Goal: Browse casually: Explore the website without a specific task or goal

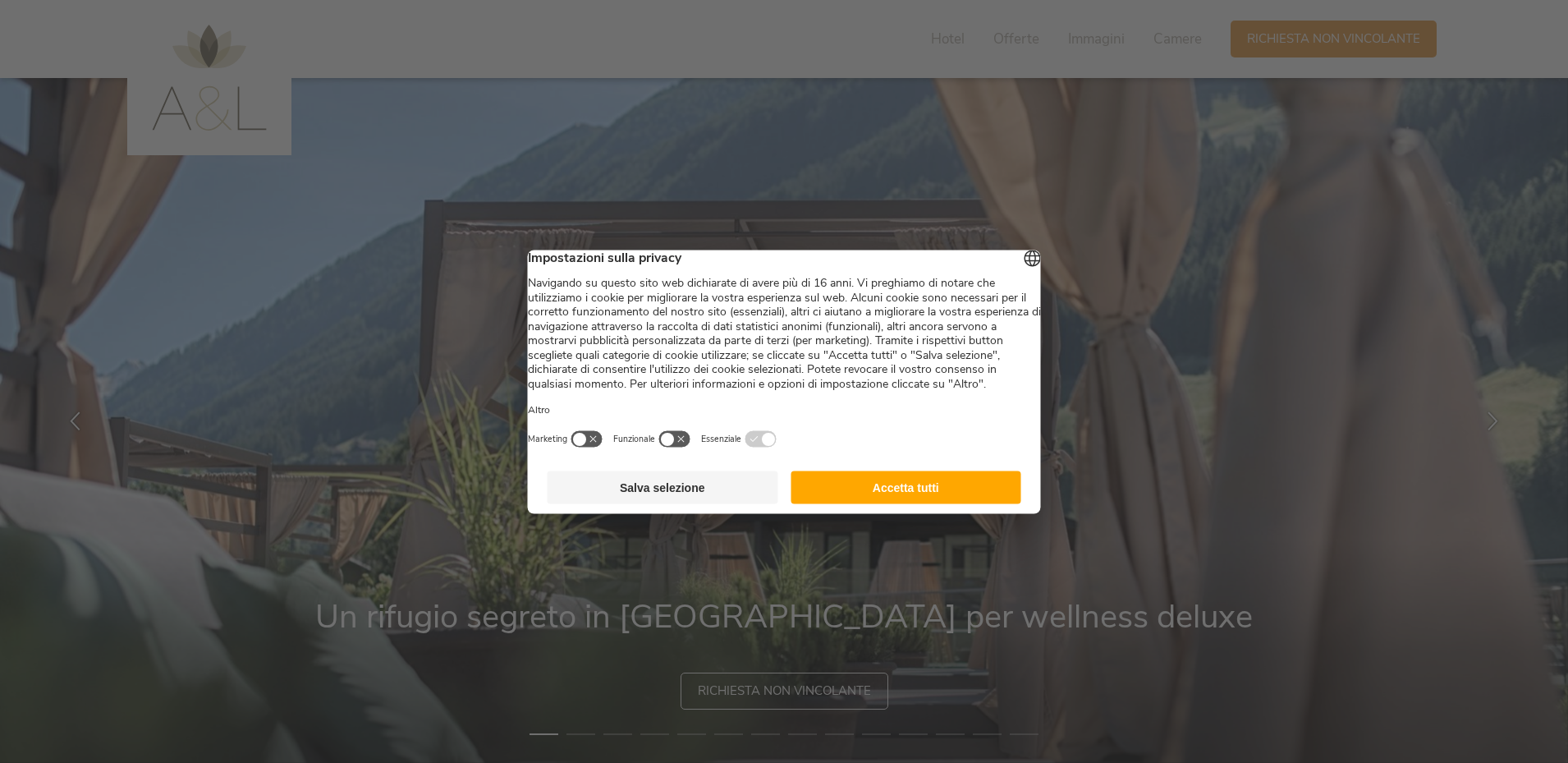
click at [889, 502] on button "Accetta tutti" at bounding box center [905, 487] width 230 height 33
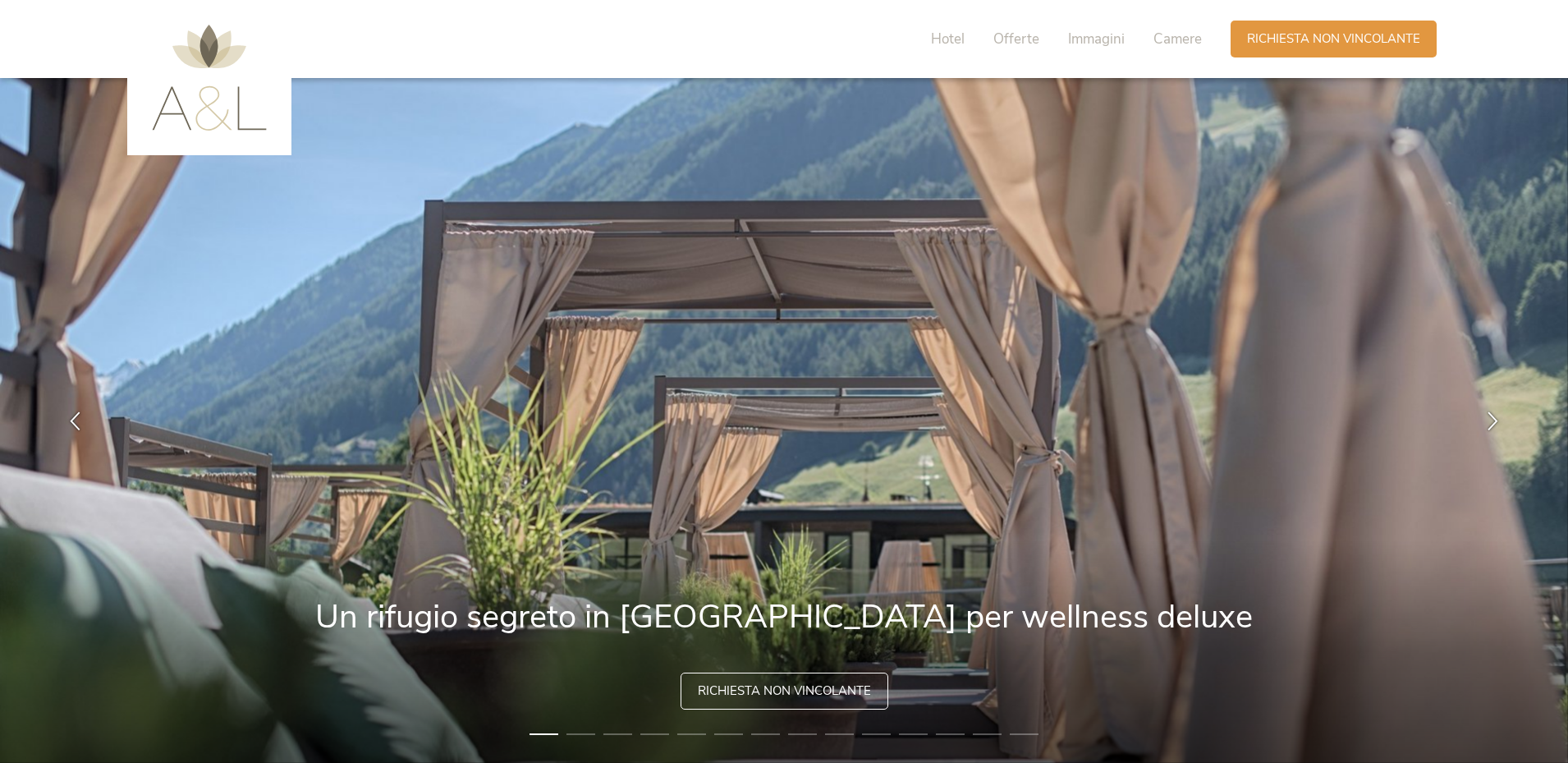
scroll to position [82, 0]
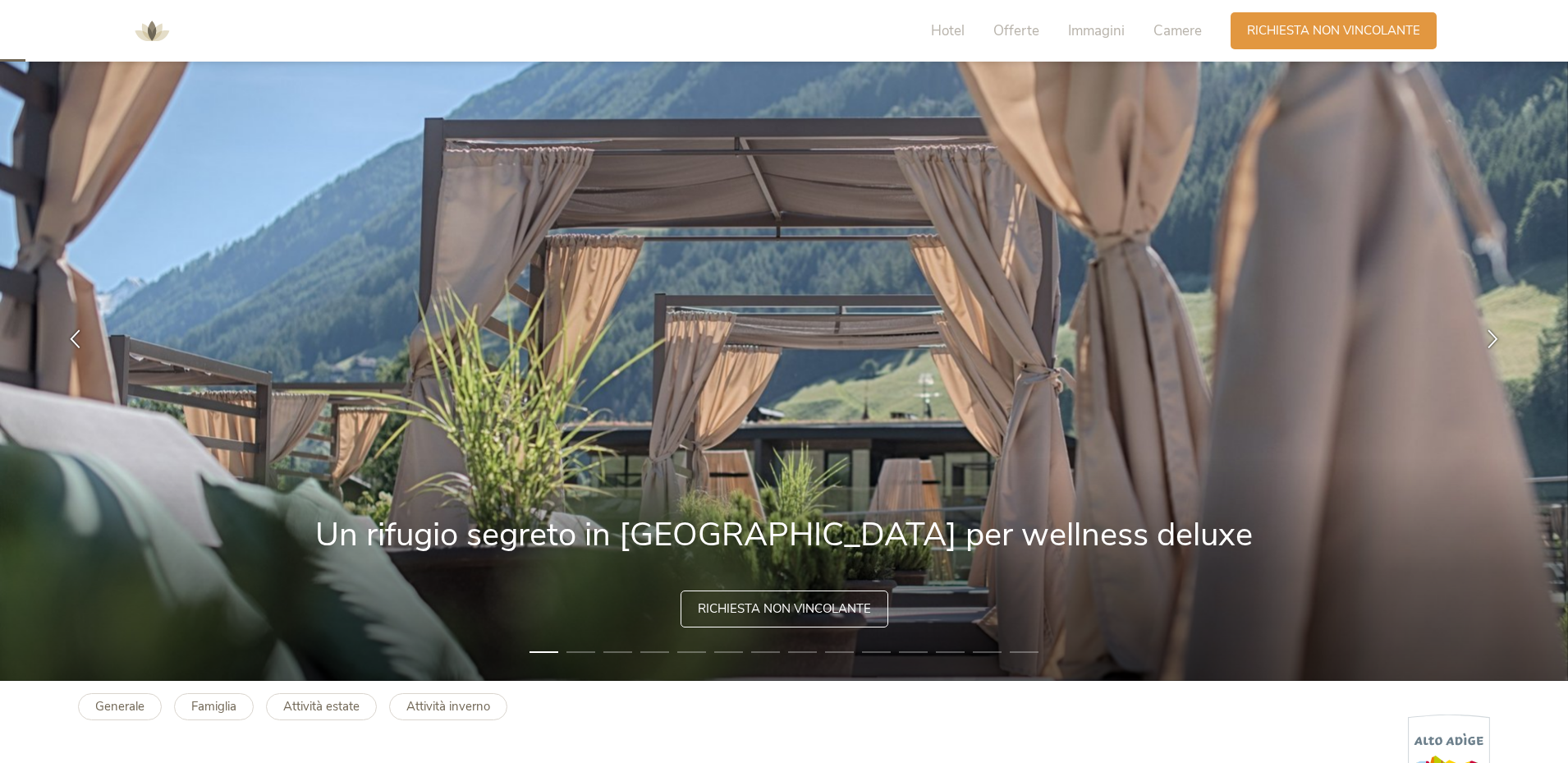
drag, startPoint x: 681, startPoint y: 414, endPoint x: 416, endPoint y: 408, distance: 265.1
click at [416, 408] on img at bounding box center [784, 338] width 1568 height 685
drag, startPoint x: 1147, startPoint y: 357, endPoint x: 1122, endPoint y: 357, distance: 25.0
click at [1122, 357] on img at bounding box center [784, 338] width 1568 height 685
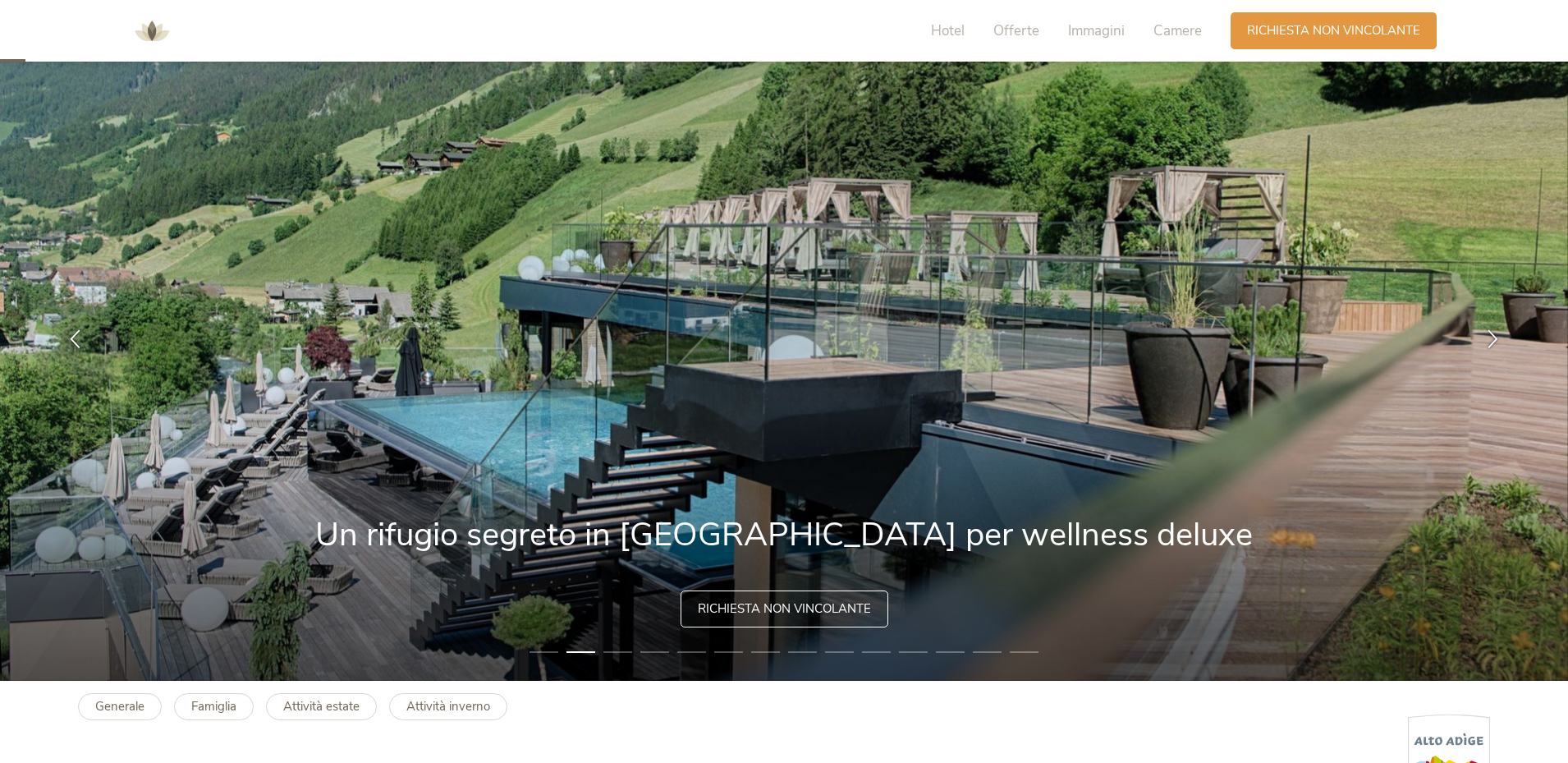
click at [624, 650] on li "3" at bounding box center [618, 651] width 29 height 16
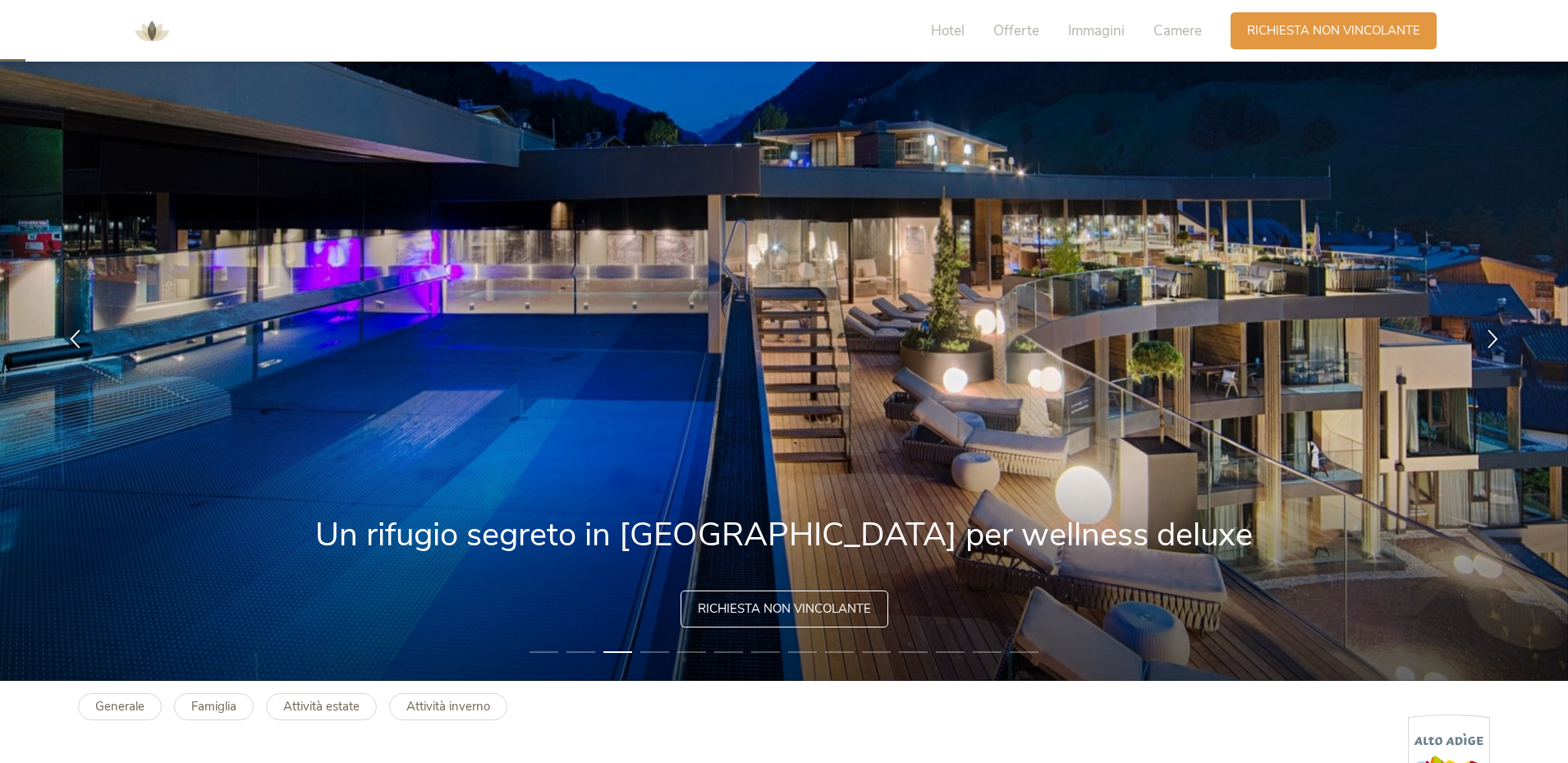
click at [652, 650] on li "4" at bounding box center [655, 651] width 29 height 16
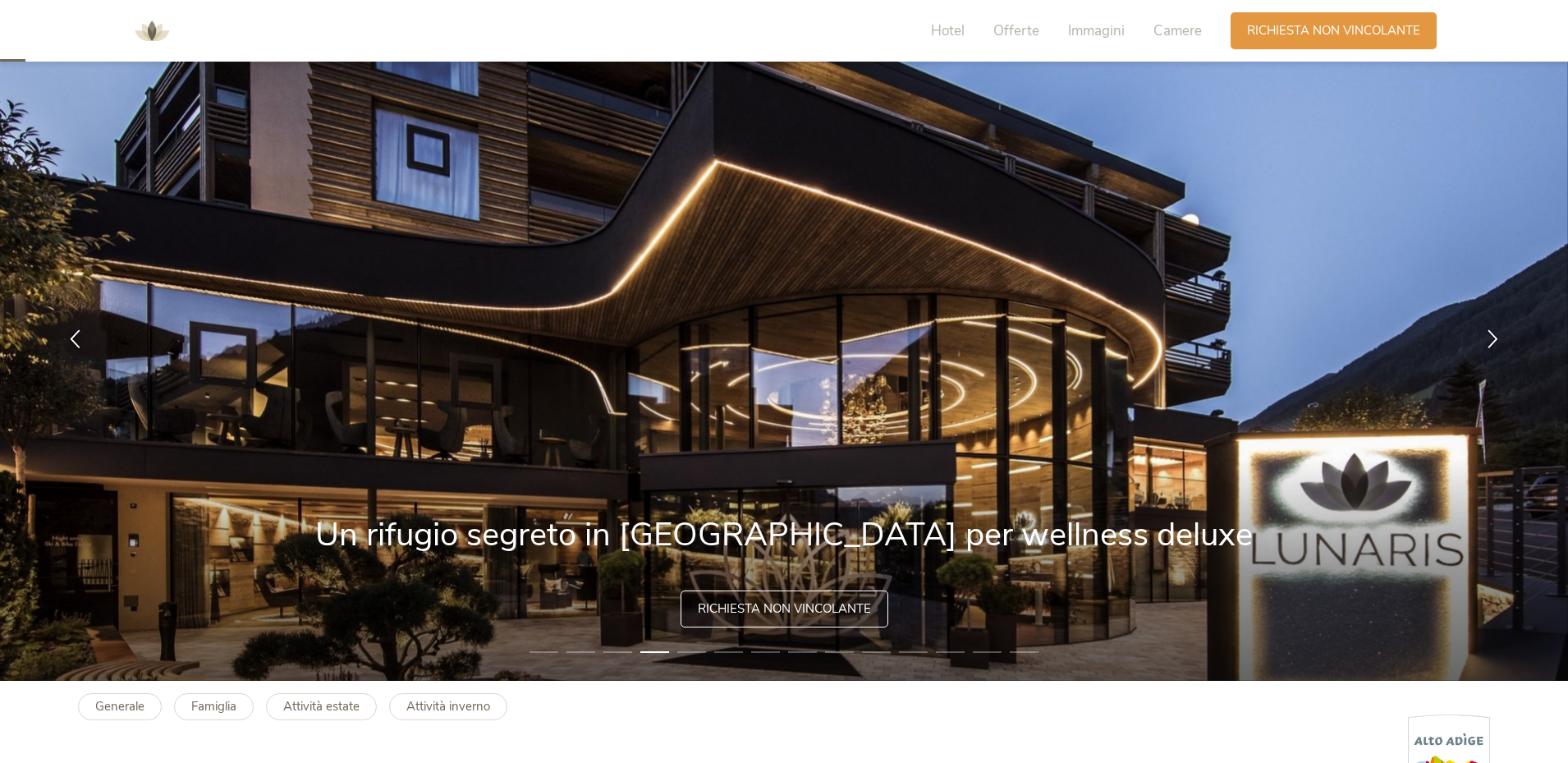
click at [685, 649] on li "5" at bounding box center [692, 651] width 29 height 16
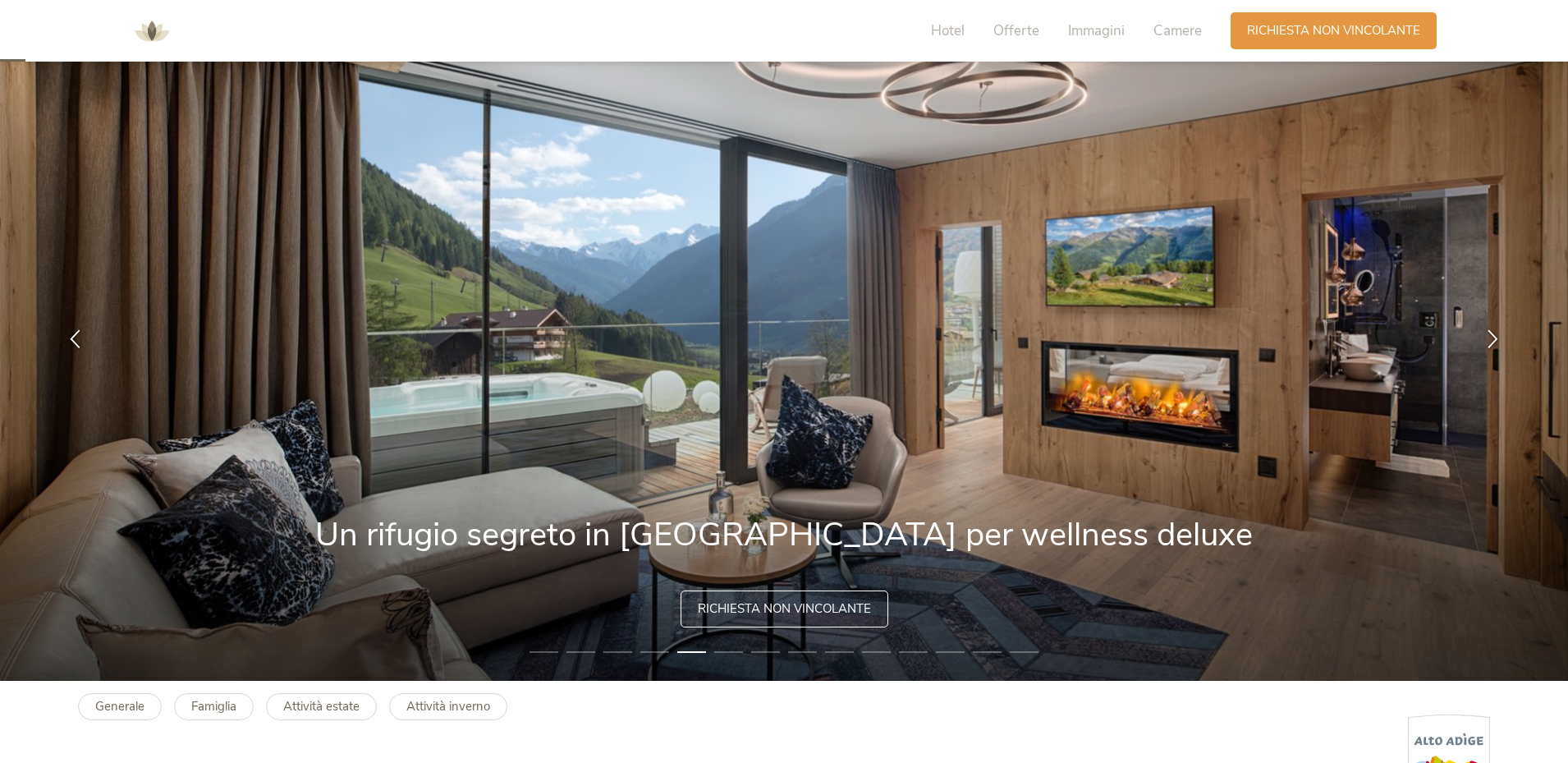
click at [738, 650] on li "6" at bounding box center [729, 651] width 29 height 16
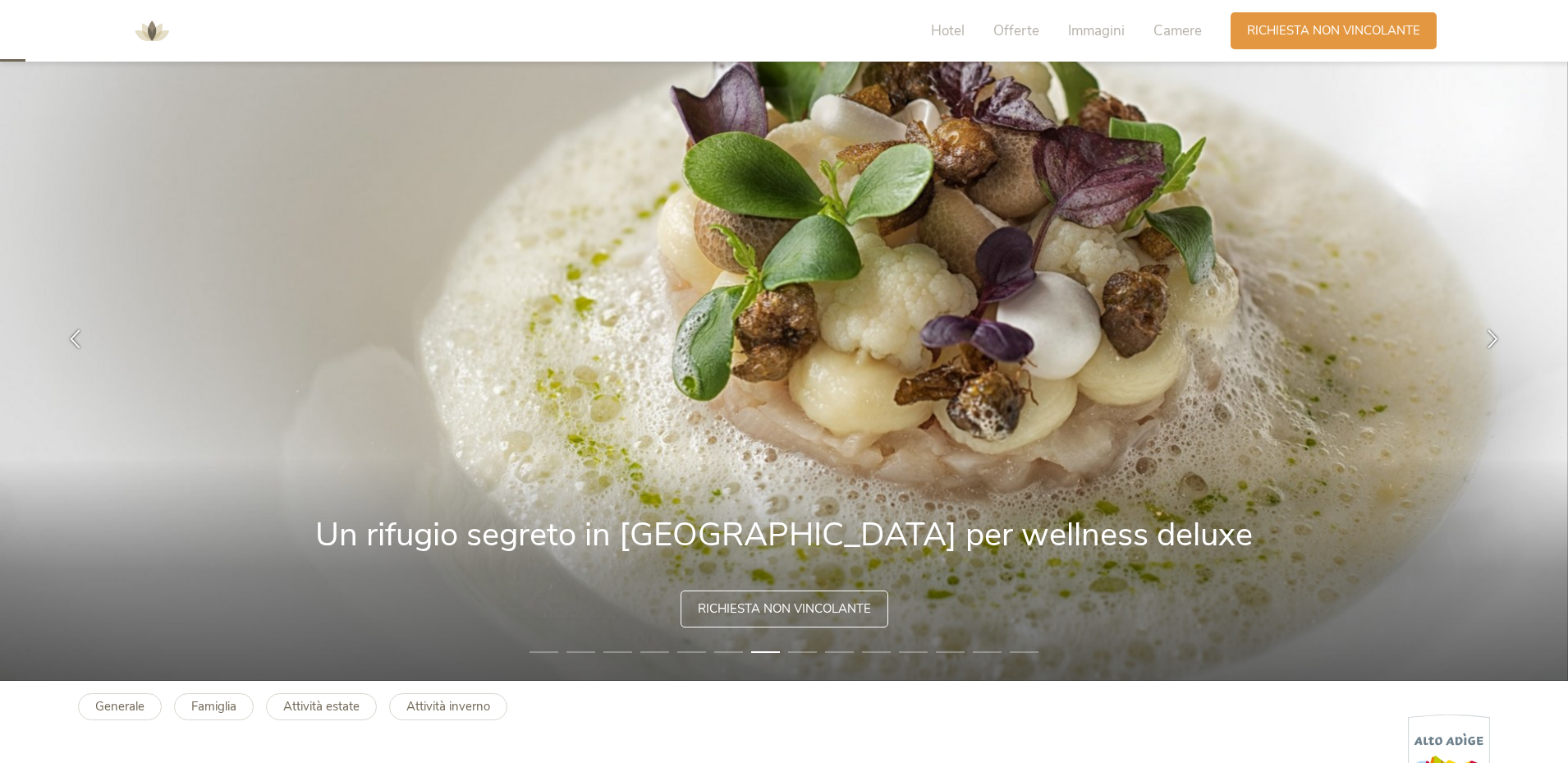
click at [800, 649] on li "8" at bounding box center [803, 651] width 29 height 16
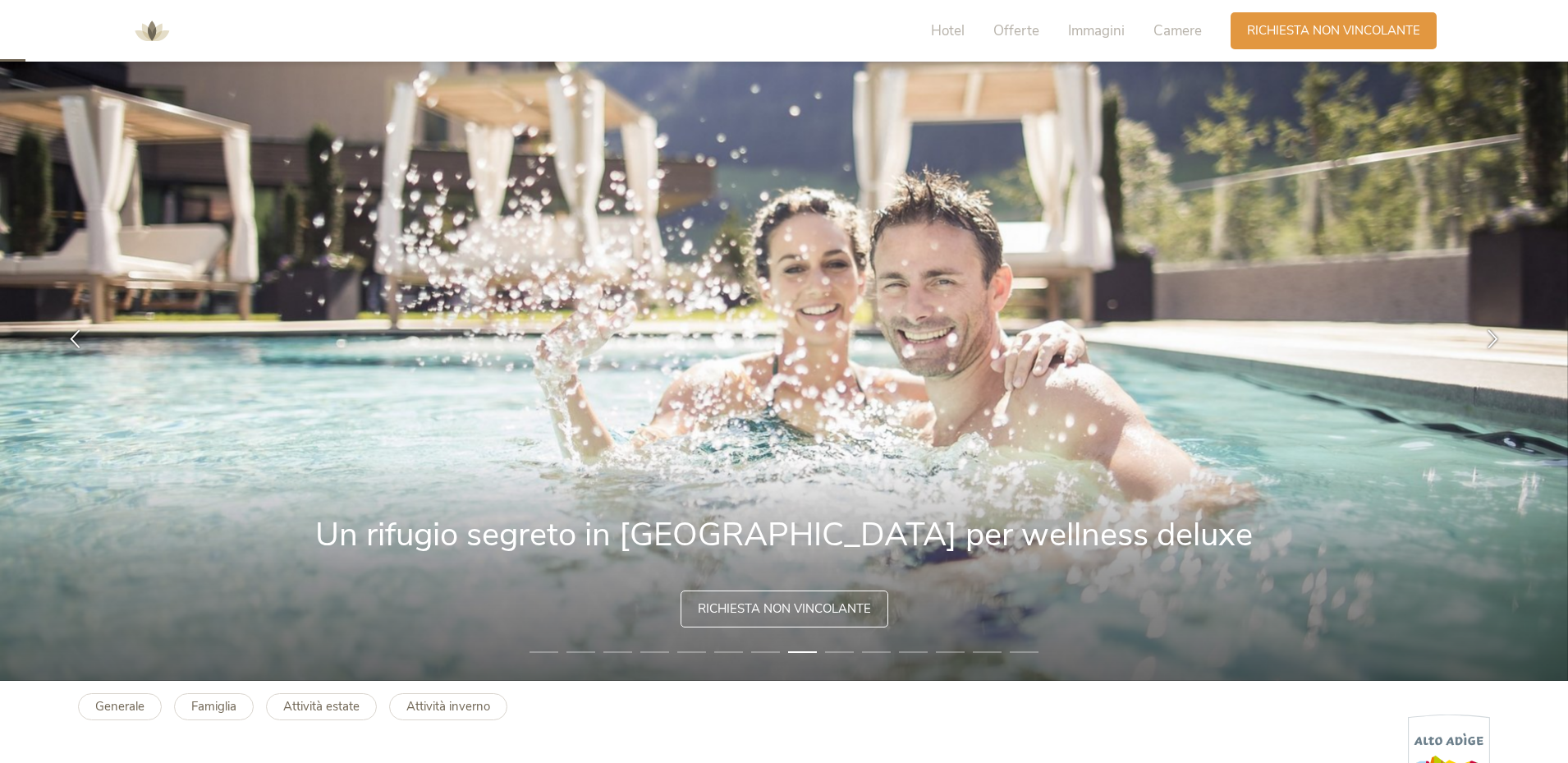
click at [852, 650] on li "9" at bounding box center [839, 651] width 29 height 16
click at [843, 652] on li "9" at bounding box center [839, 651] width 29 height 16
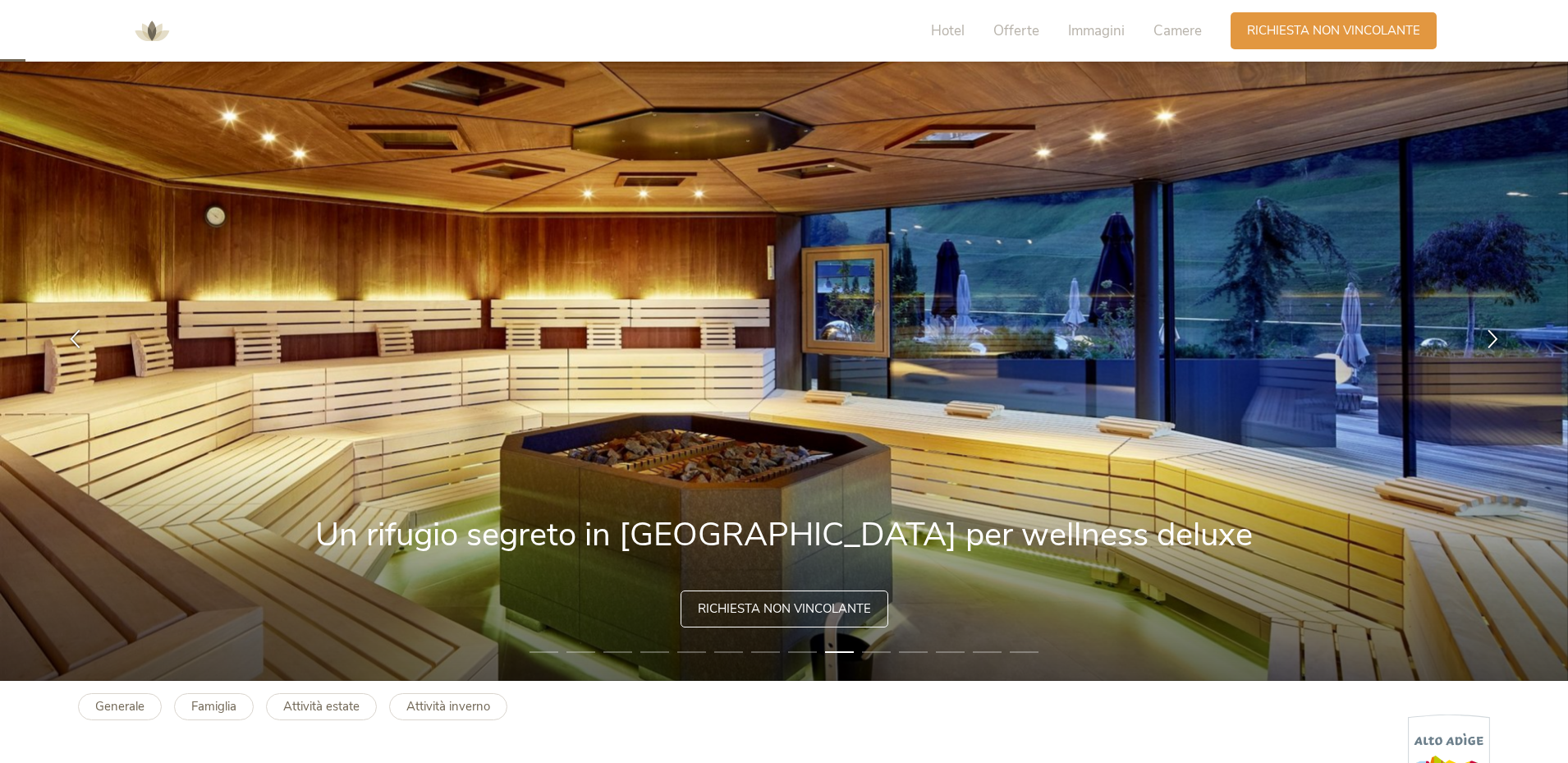
click at [871, 652] on li "10" at bounding box center [877, 651] width 29 height 16
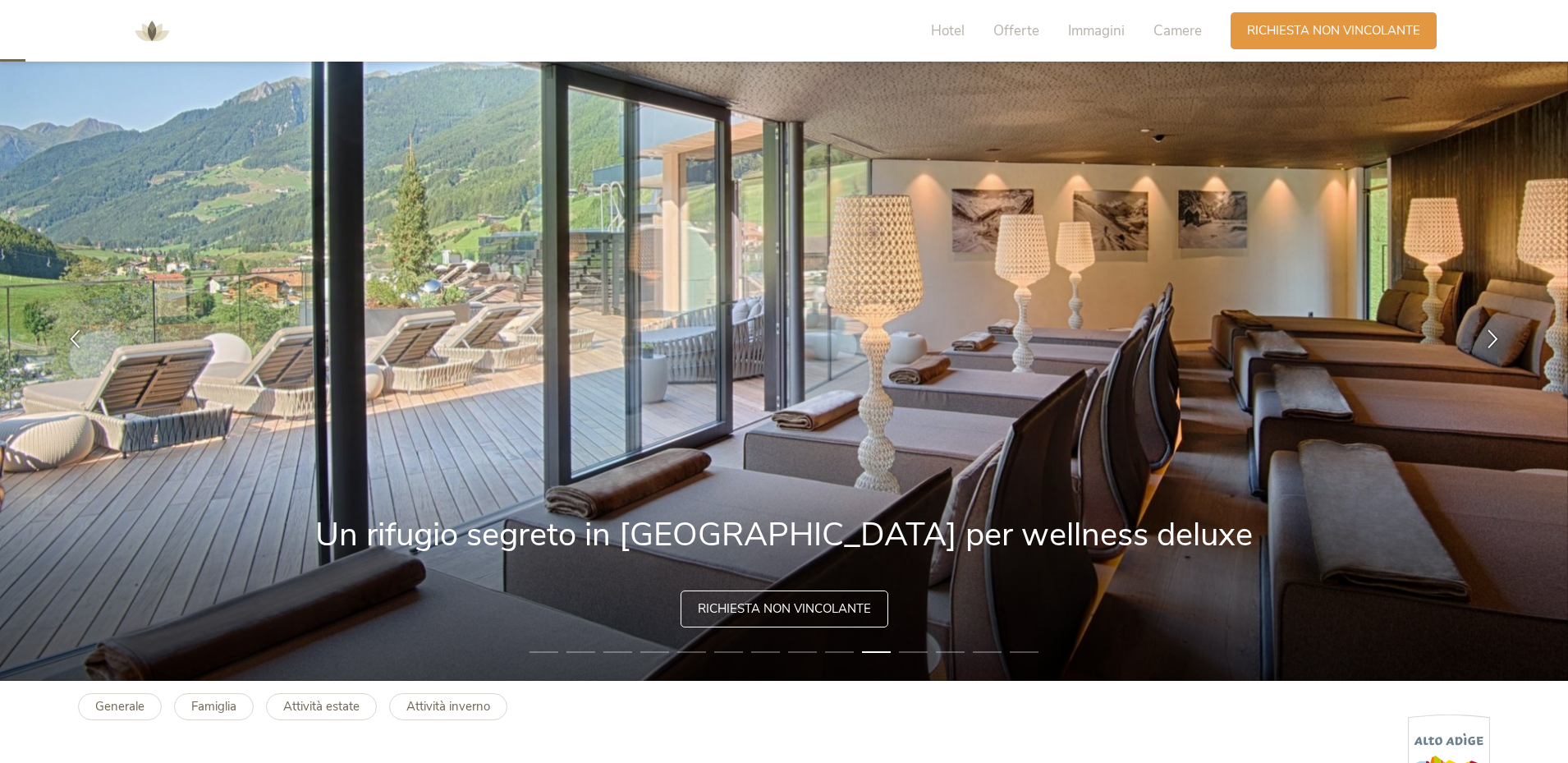
click at [918, 654] on li "11" at bounding box center [914, 651] width 29 height 16
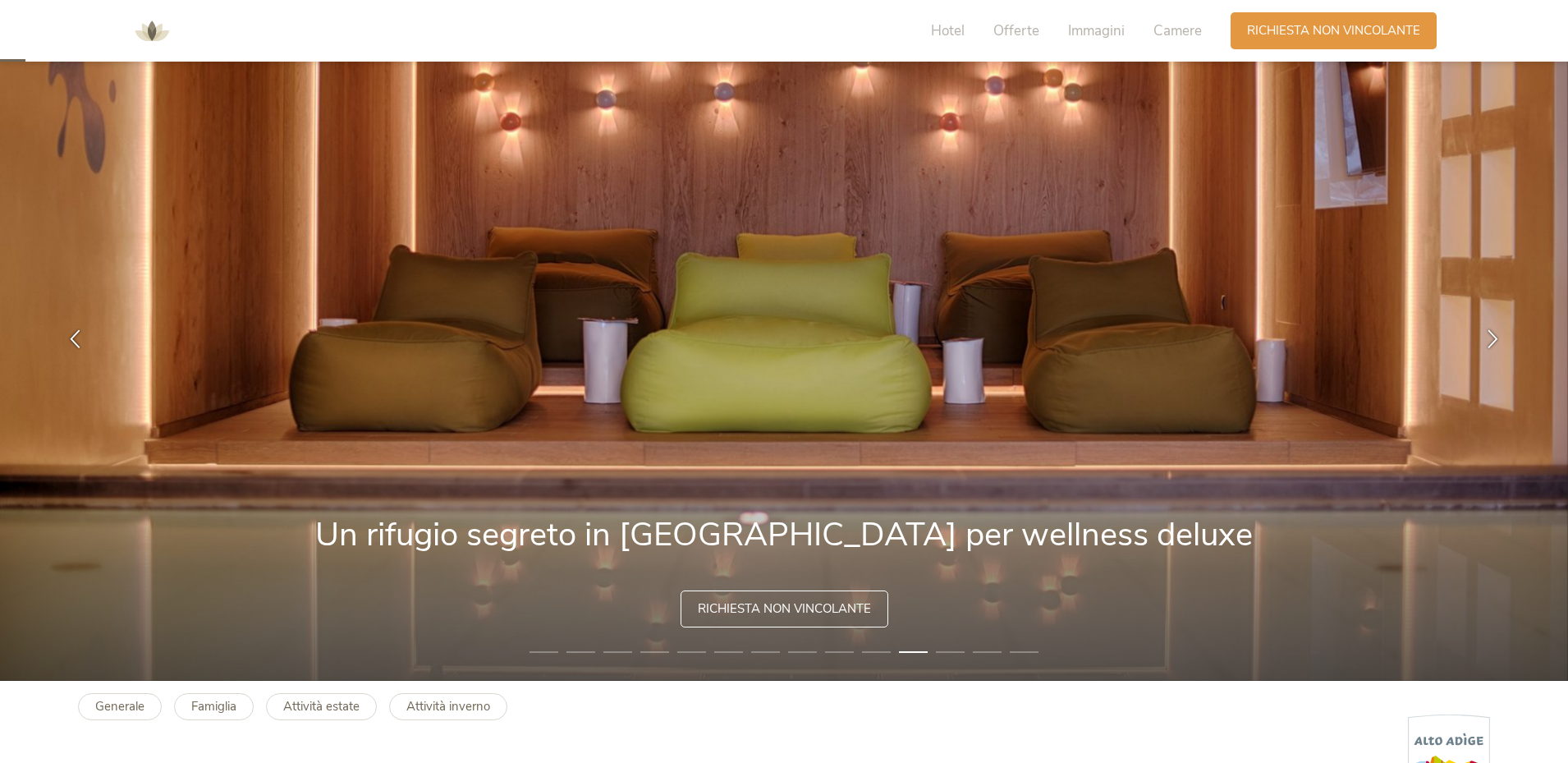
click at [949, 650] on li "12" at bounding box center [950, 651] width 29 height 16
click at [945, 649] on li "12" at bounding box center [950, 651] width 29 height 16
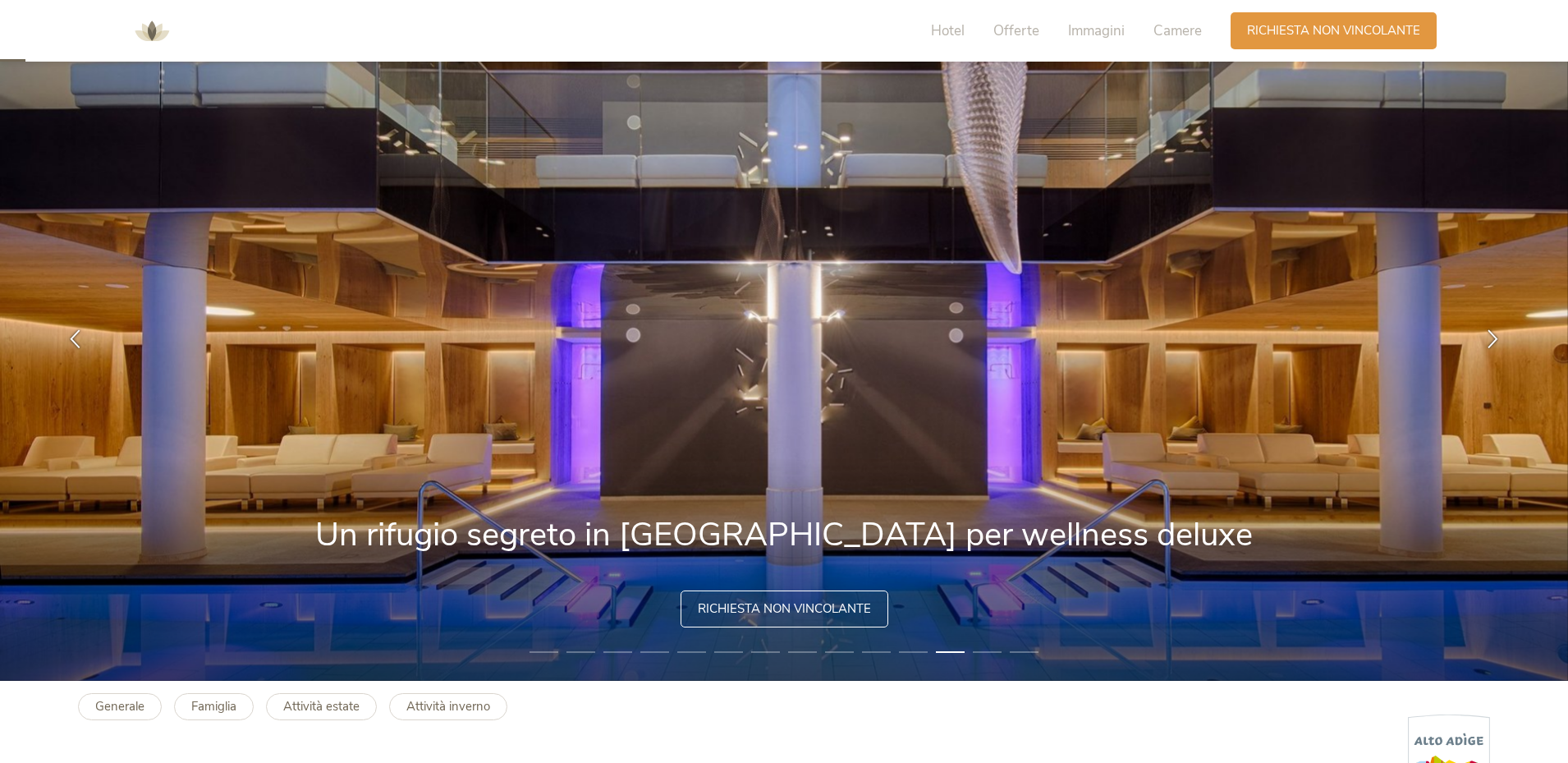
click at [986, 652] on li "13" at bounding box center [988, 651] width 29 height 16
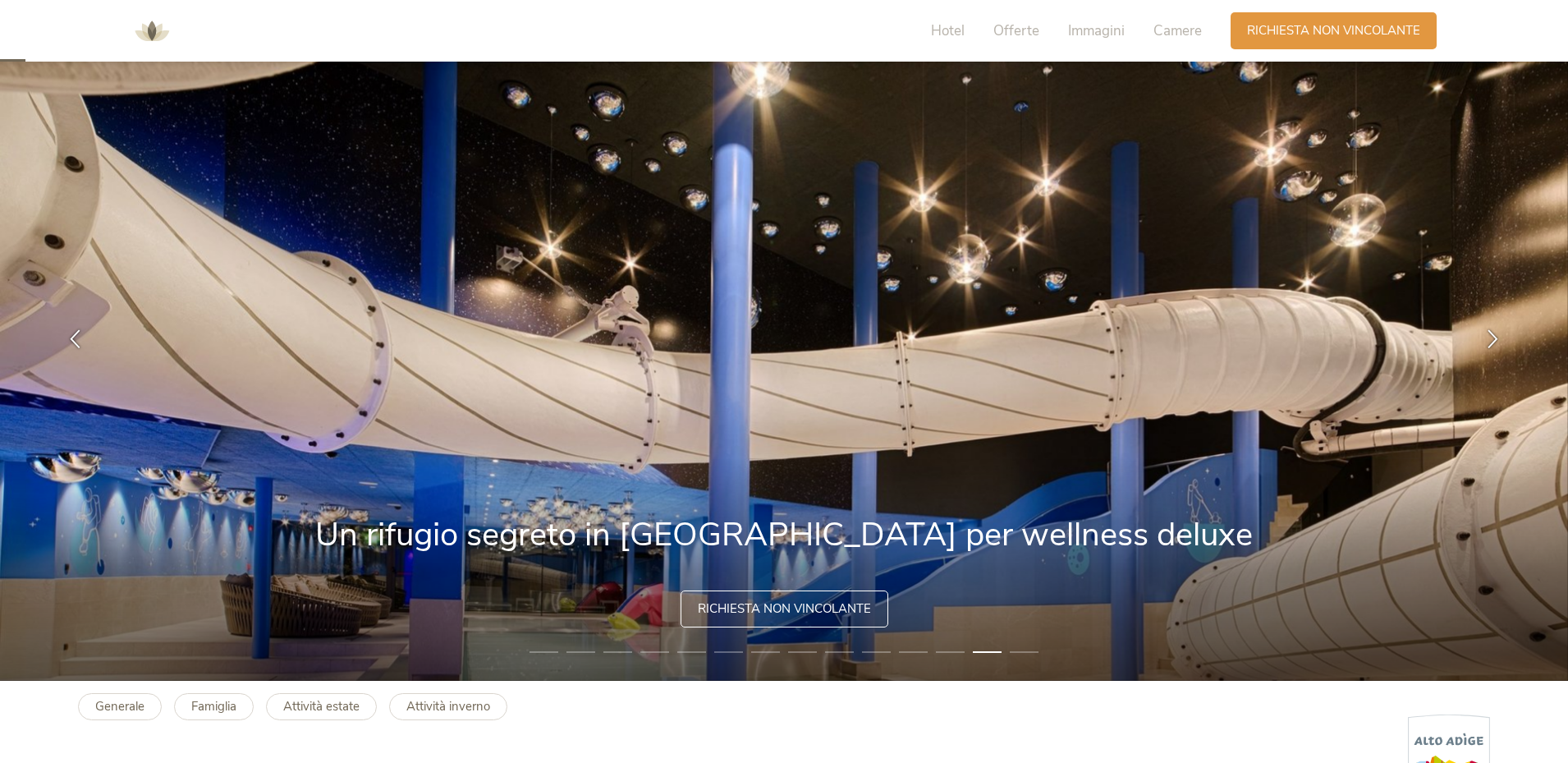
click at [1015, 652] on li "14" at bounding box center [1024, 651] width 29 height 16
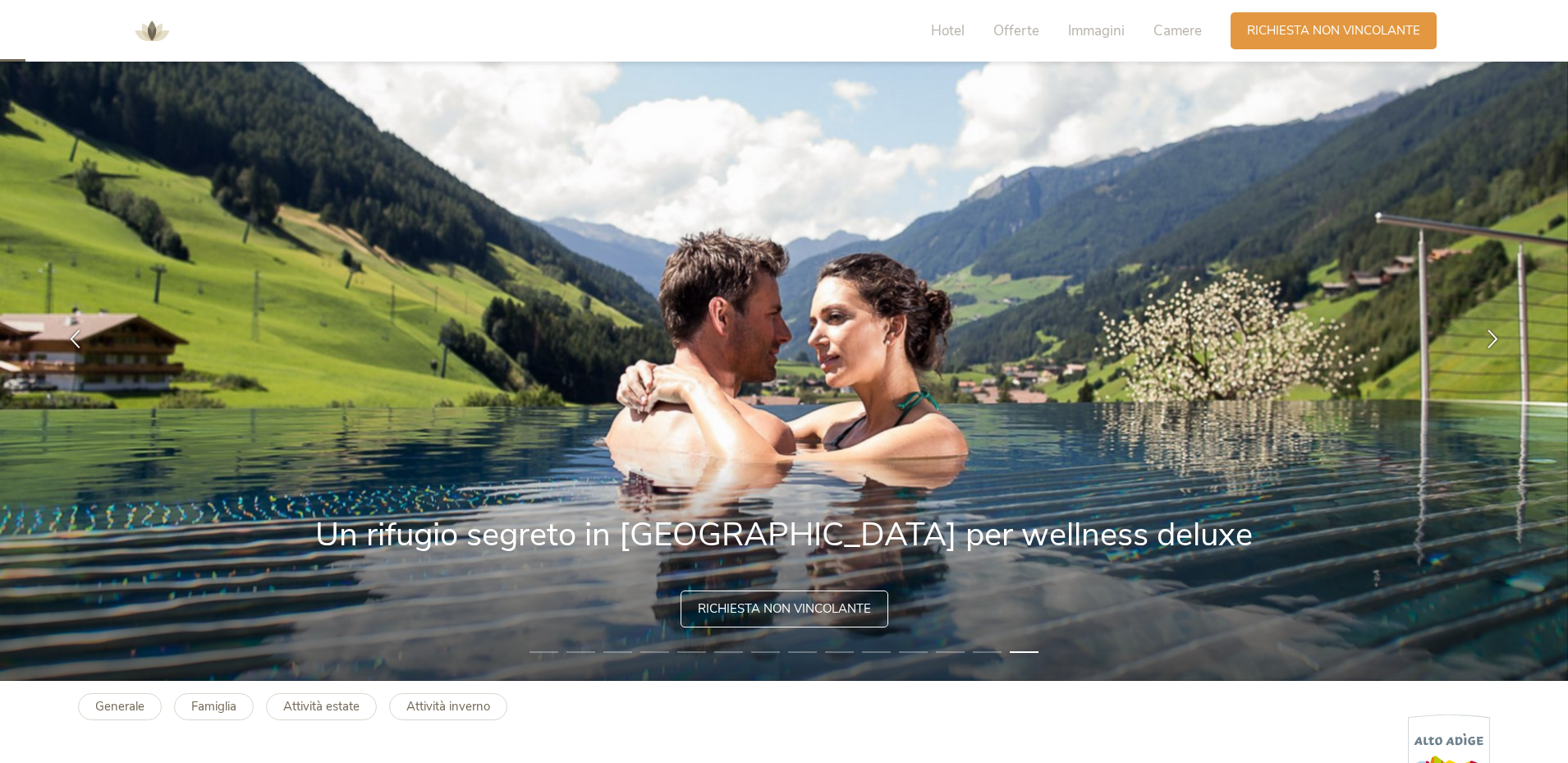
click at [541, 649] on li "1" at bounding box center [545, 651] width 29 height 16
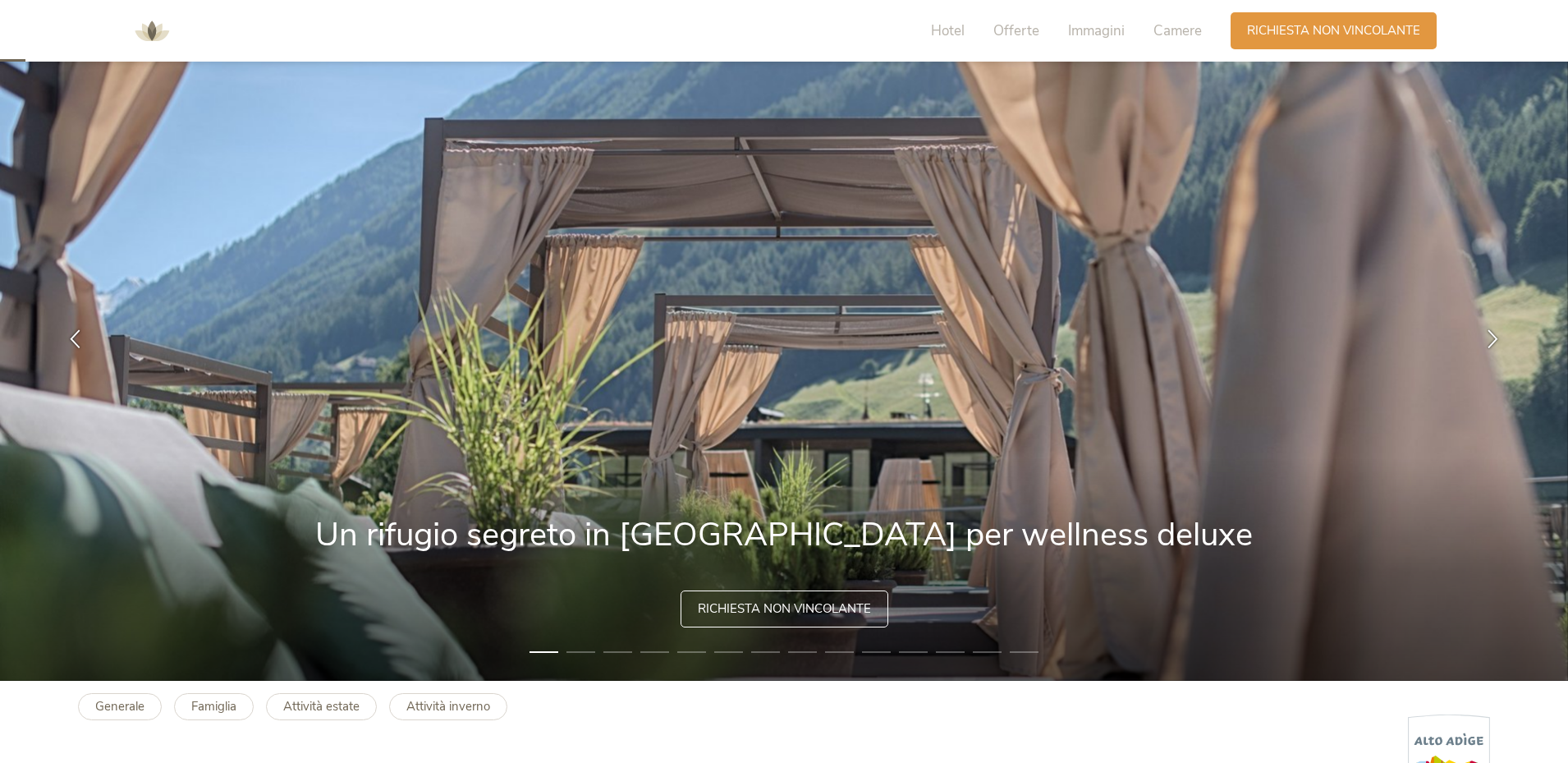
click at [589, 651] on li "2" at bounding box center [581, 651] width 29 height 16
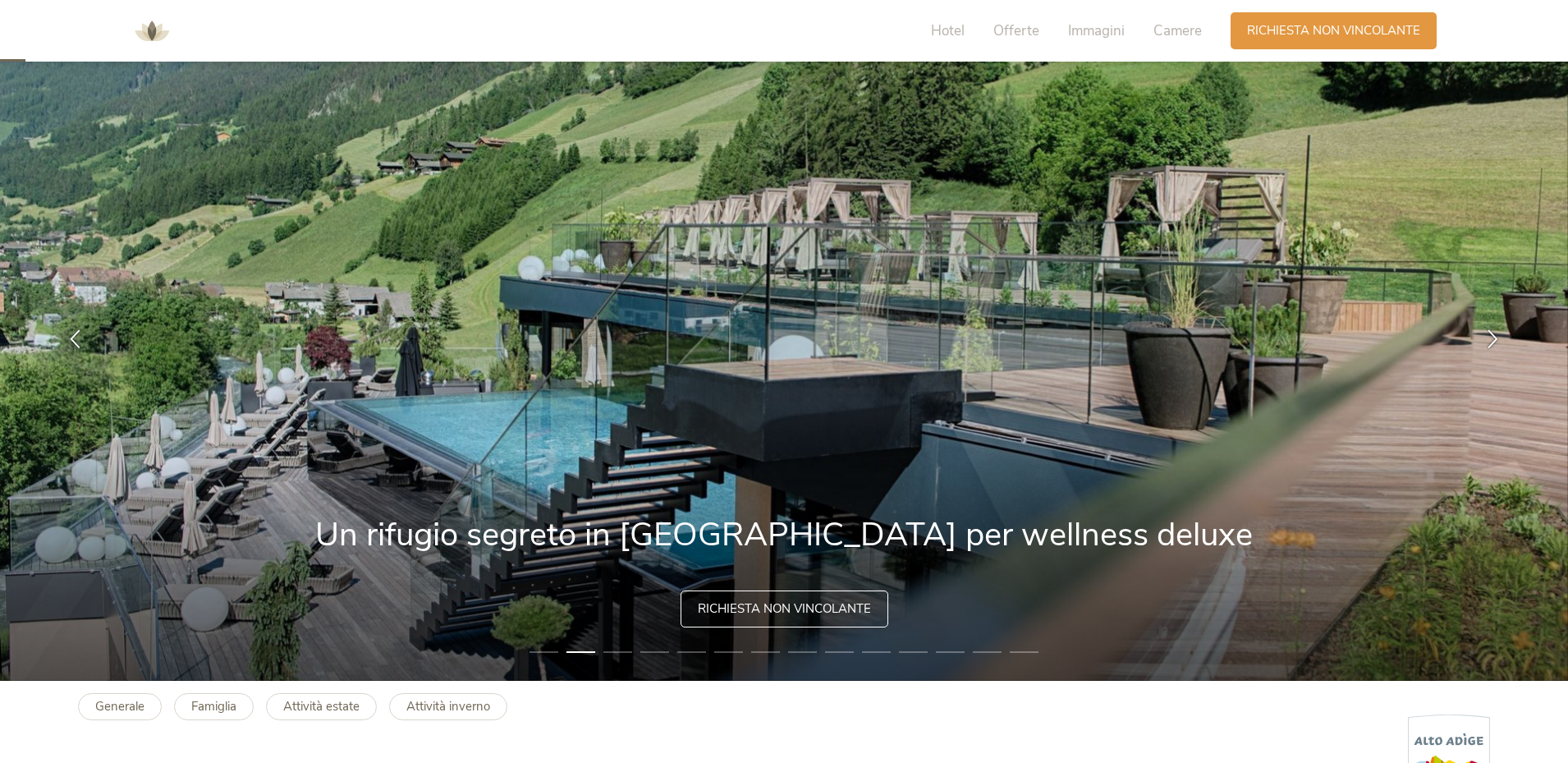
click at [619, 651] on li "3" at bounding box center [618, 651] width 29 height 16
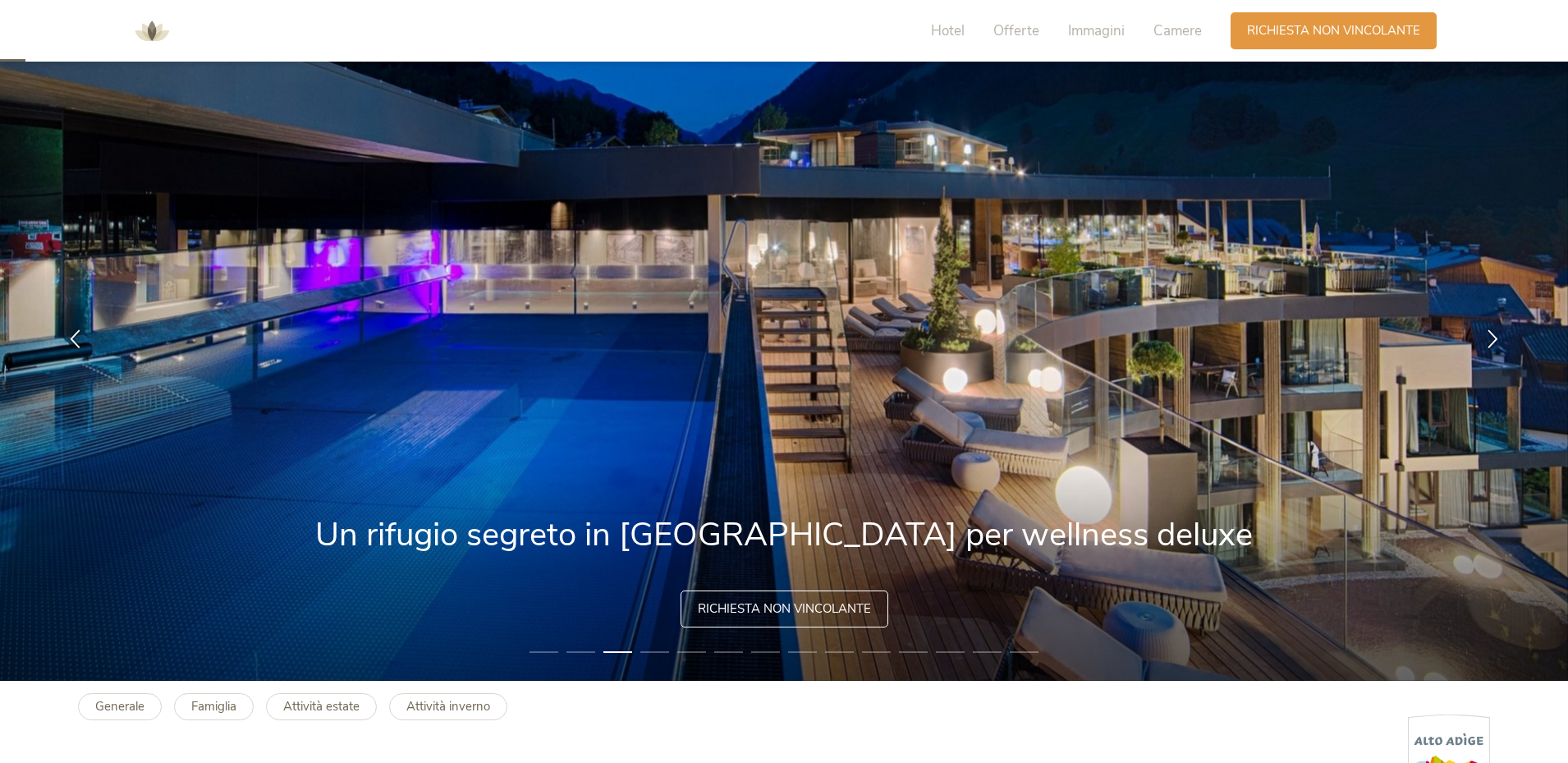
click at [660, 652] on li "4" at bounding box center [655, 651] width 29 height 16
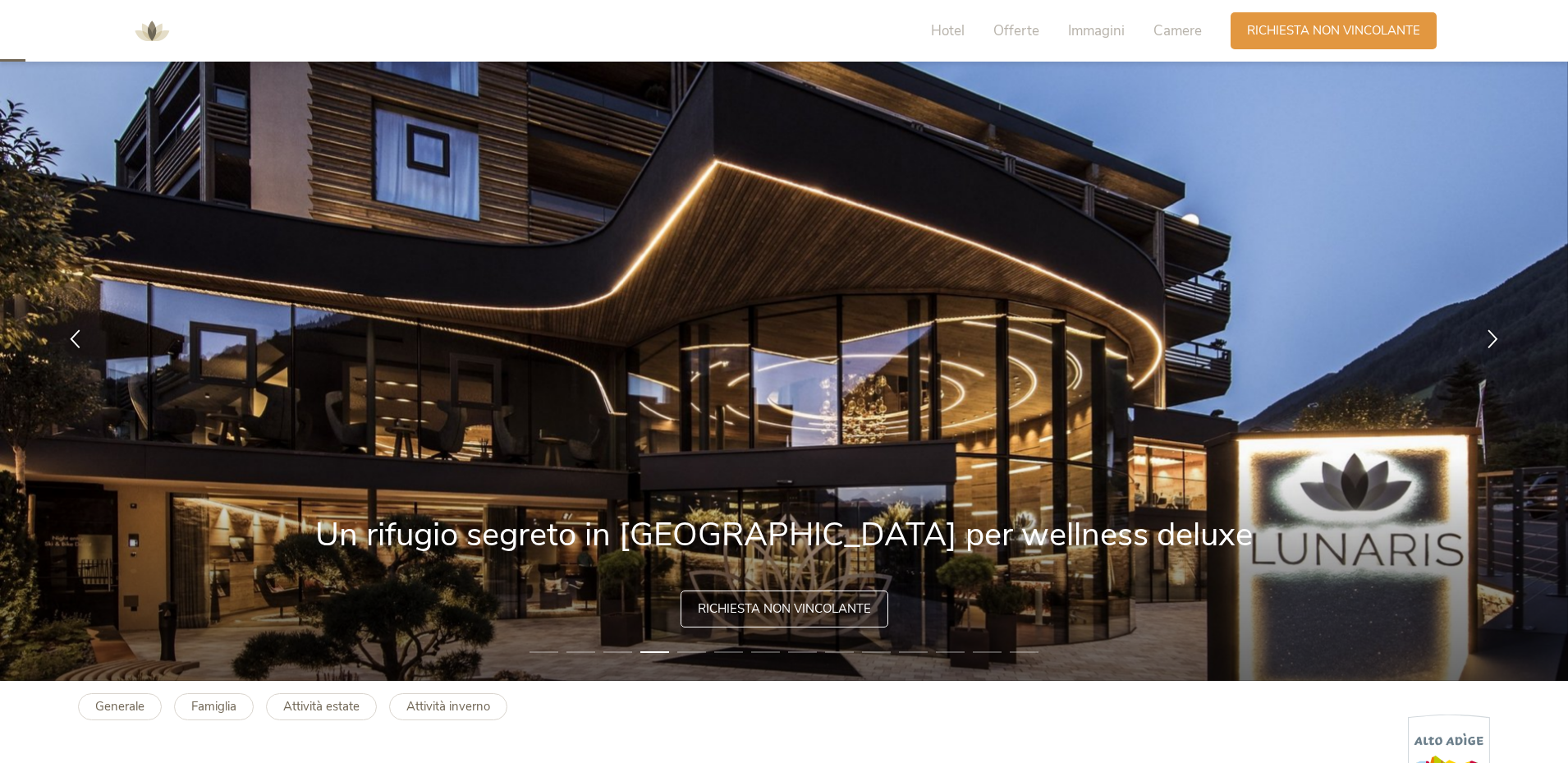
click at [688, 652] on li "5" at bounding box center [692, 651] width 29 height 16
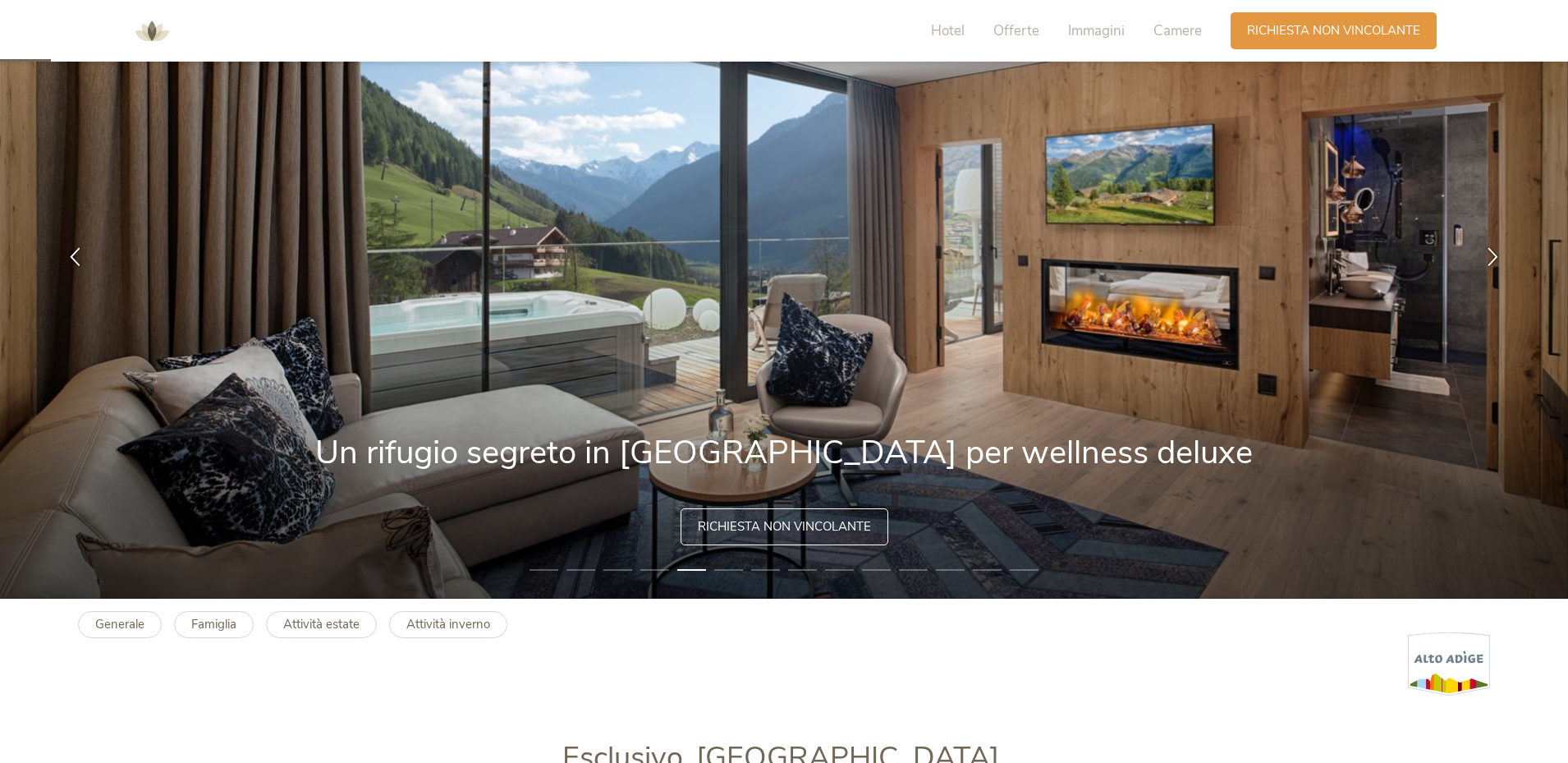
scroll to position [247, 0]
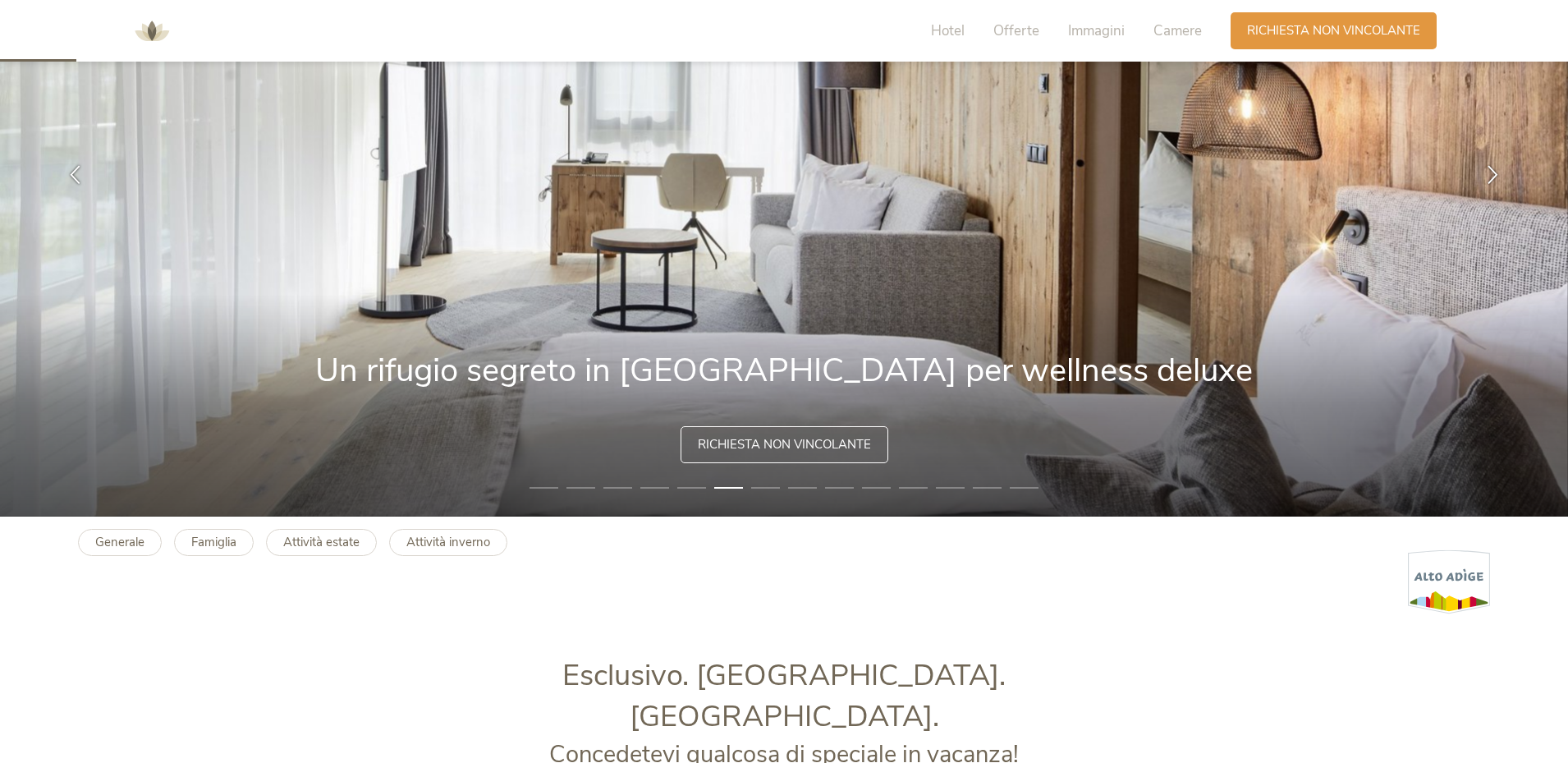
click at [731, 486] on li "6" at bounding box center [729, 487] width 29 height 16
click at [757, 488] on li "7" at bounding box center [766, 487] width 29 height 16
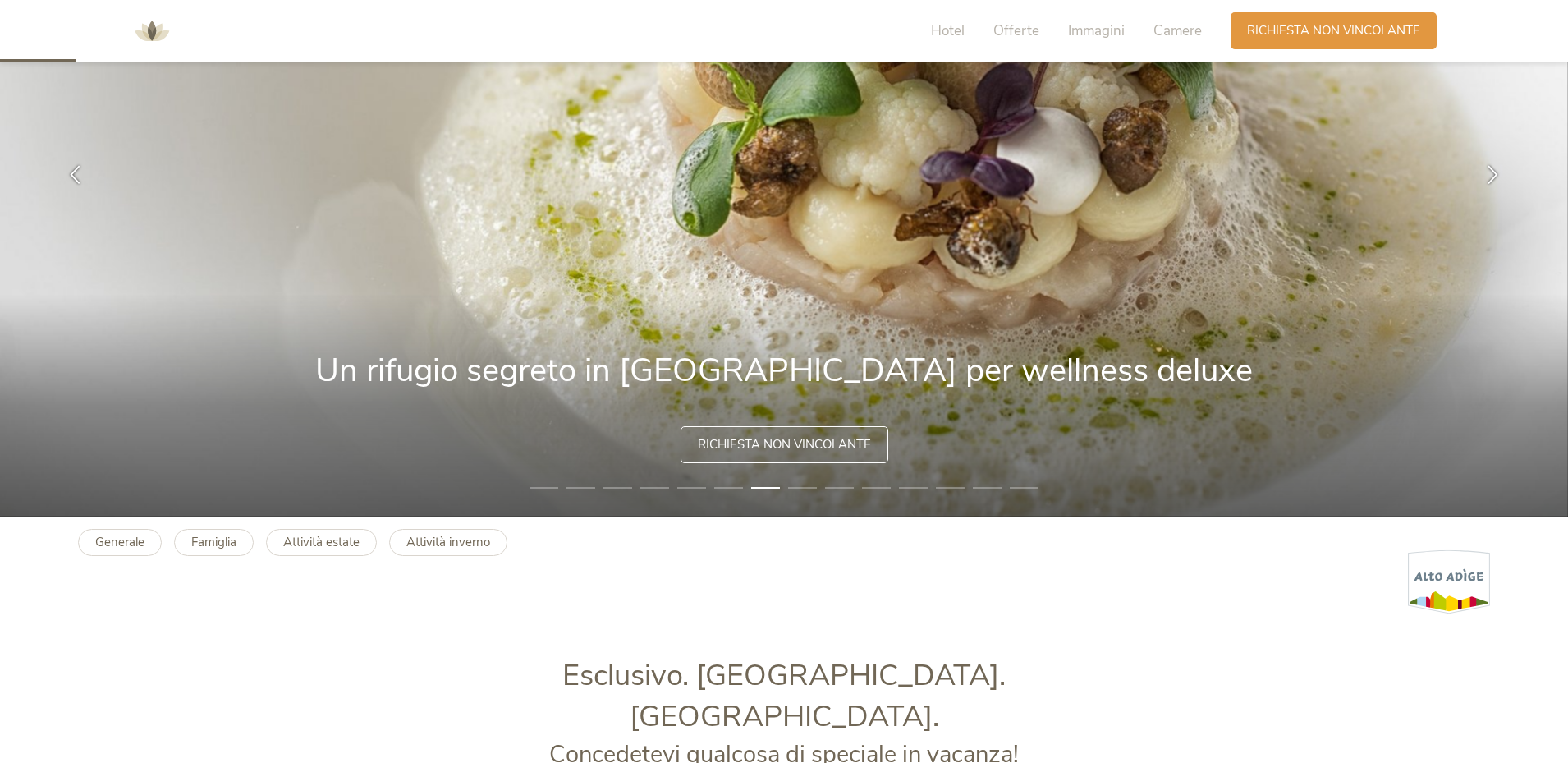
click at [726, 490] on li "6" at bounding box center [729, 487] width 29 height 16
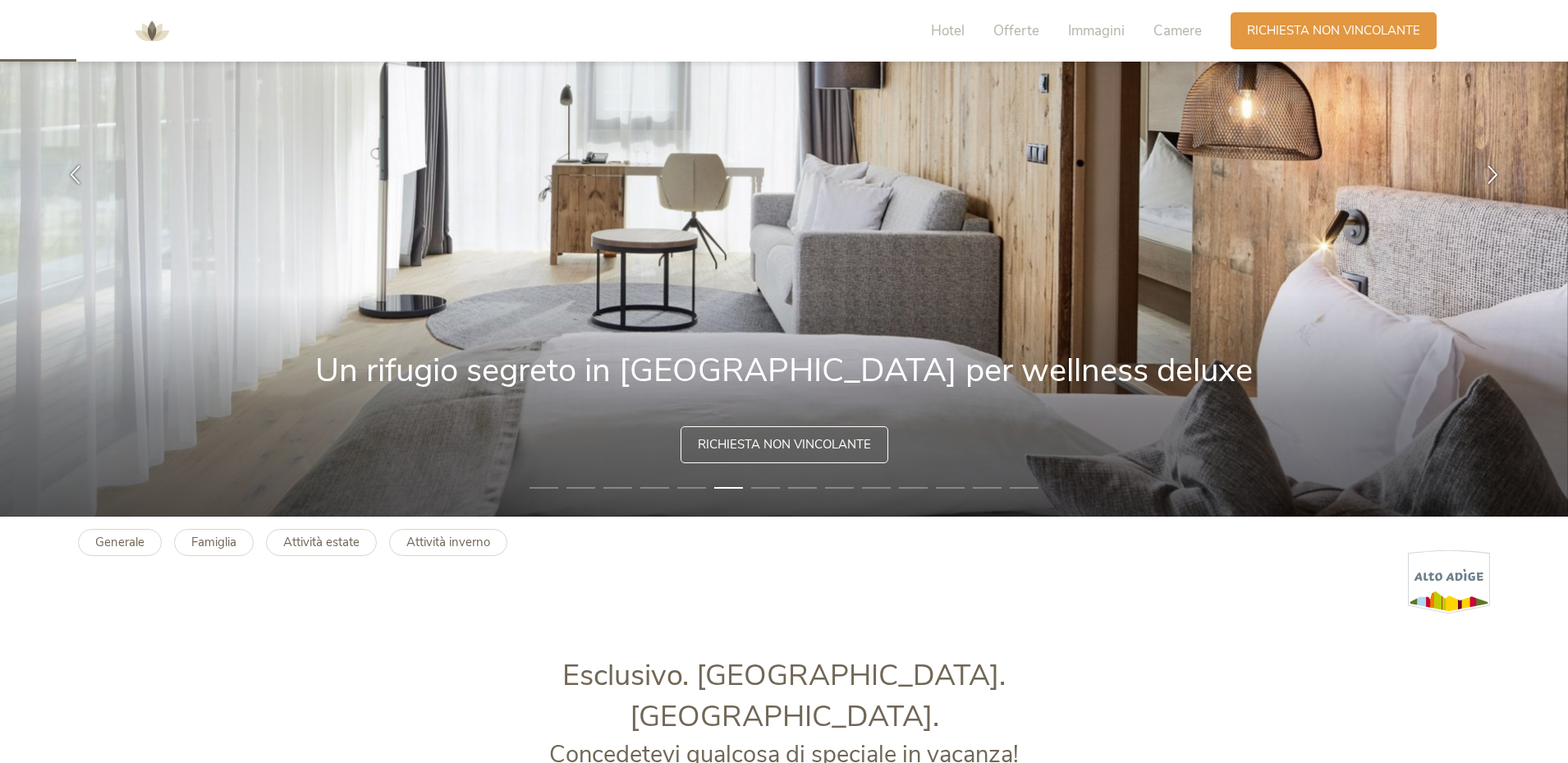
click at [688, 488] on li "5" at bounding box center [692, 487] width 29 height 16
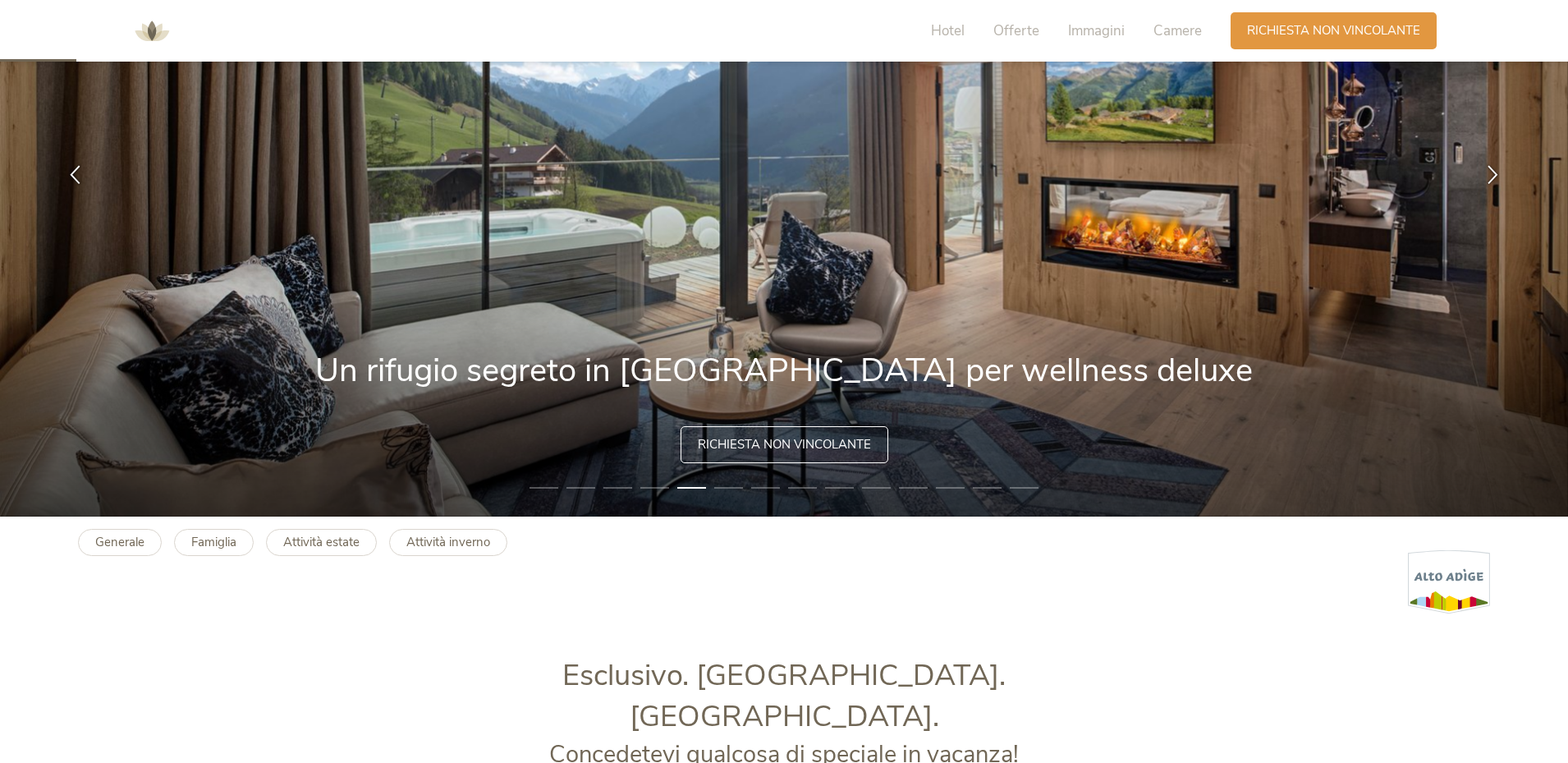
click at [647, 486] on li "4" at bounding box center [655, 487] width 29 height 16
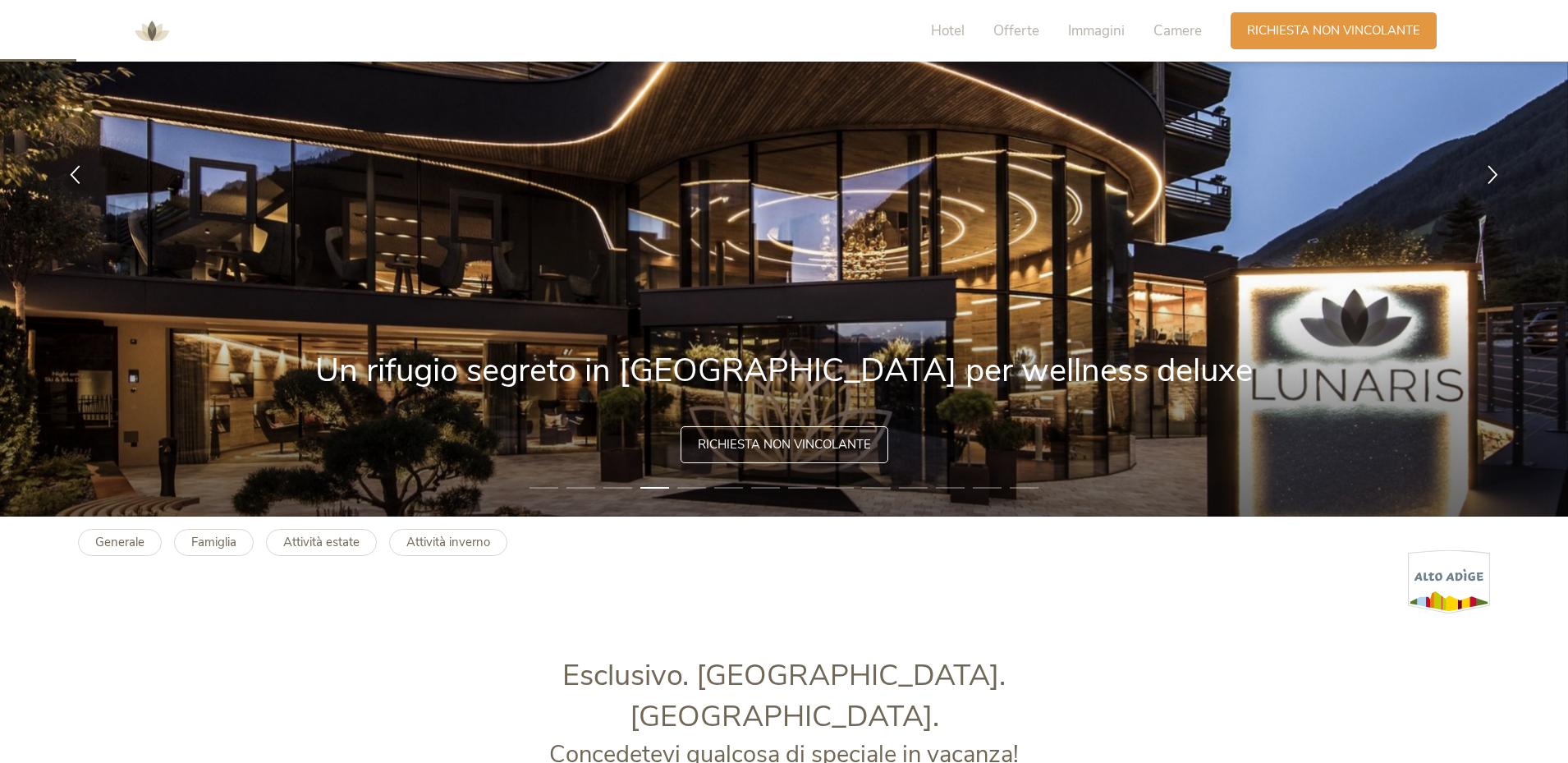
click at [619, 486] on li "3" at bounding box center [618, 487] width 29 height 16
click at [610, 487] on li "3" at bounding box center [618, 487] width 29 height 16
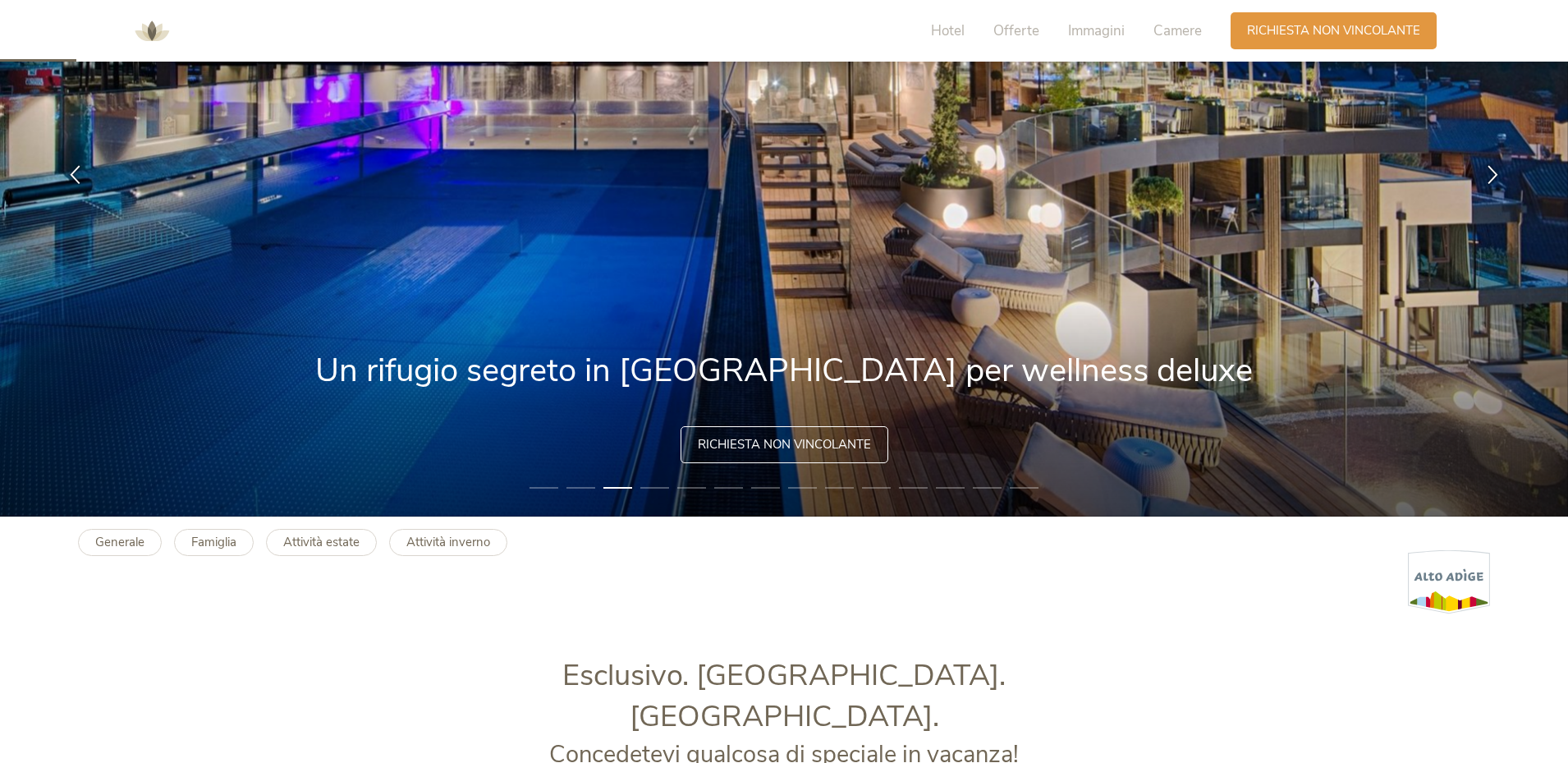
click at [565, 487] on img at bounding box center [784, 173] width 1568 height 685
click at [698, 485] on li "5" at bounding box center [692, 487] width 29 height 16
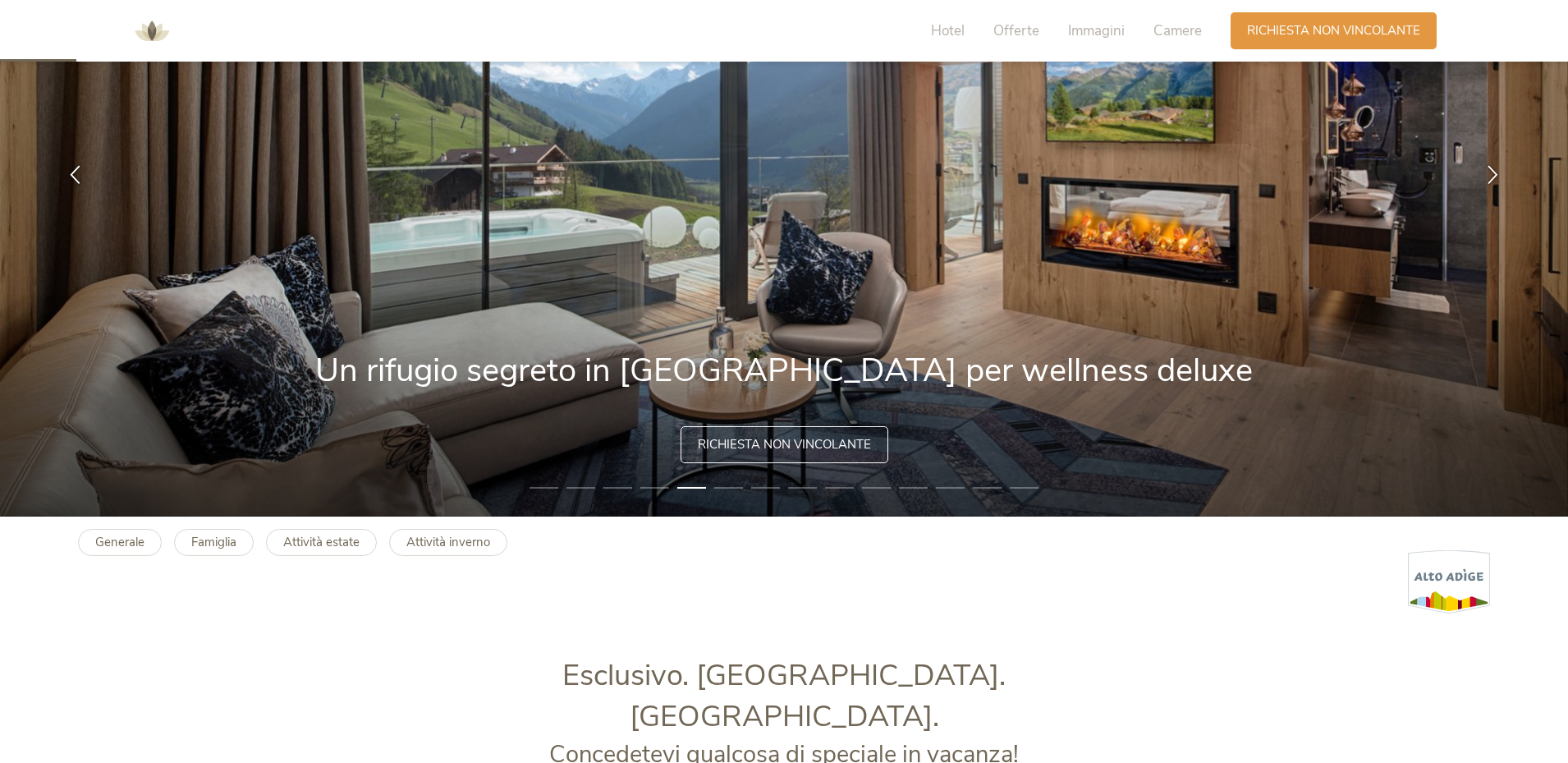
click at [768, 487] on li "7" at bounding box center [766, 487] width 29 height 16
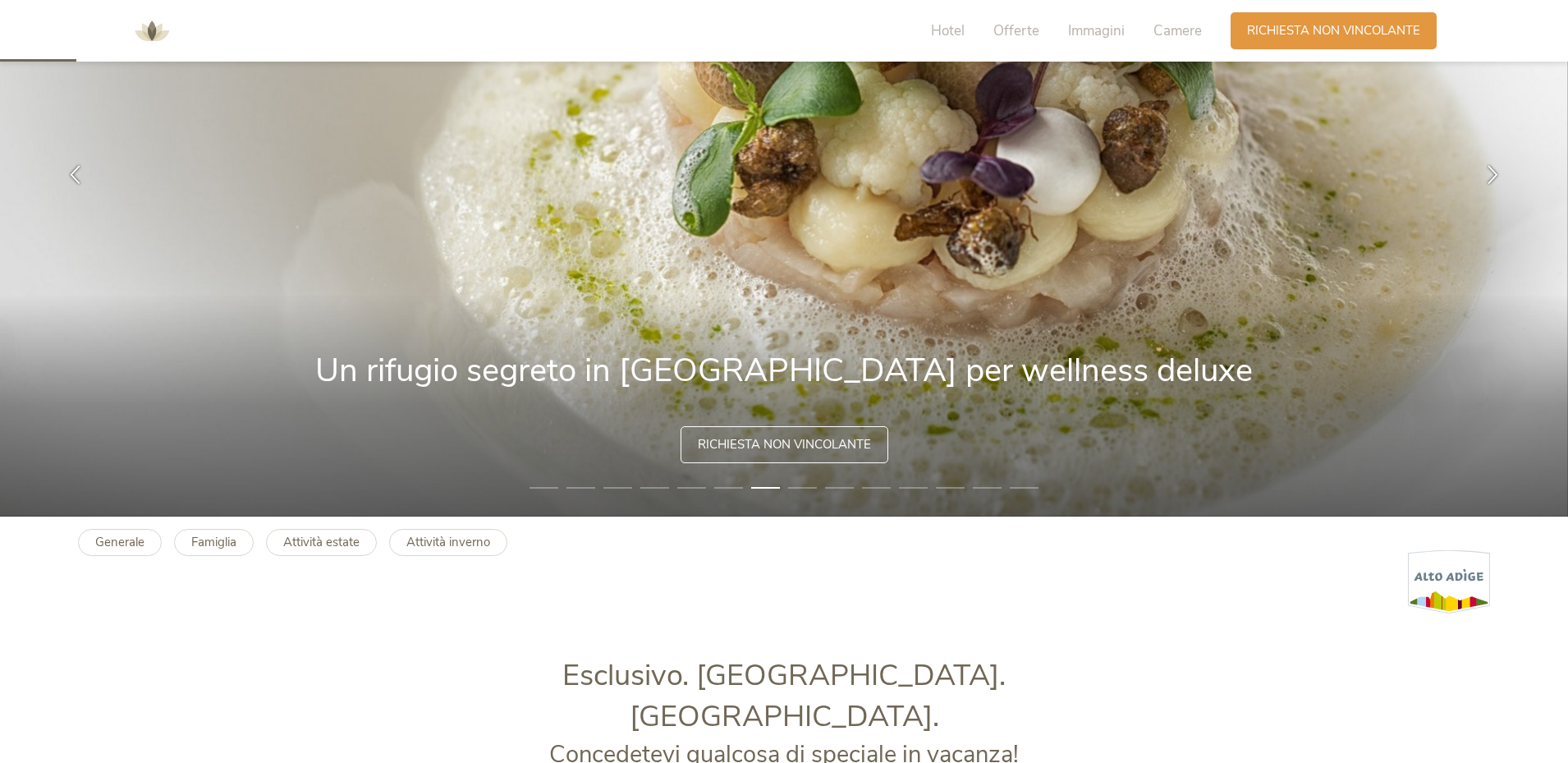
click at [822, 487] on img at bounding box center [784, 173] width 1568 height 685
click at [801, 487] on li "8" at bounding box center [803, 487] width 29 height 16
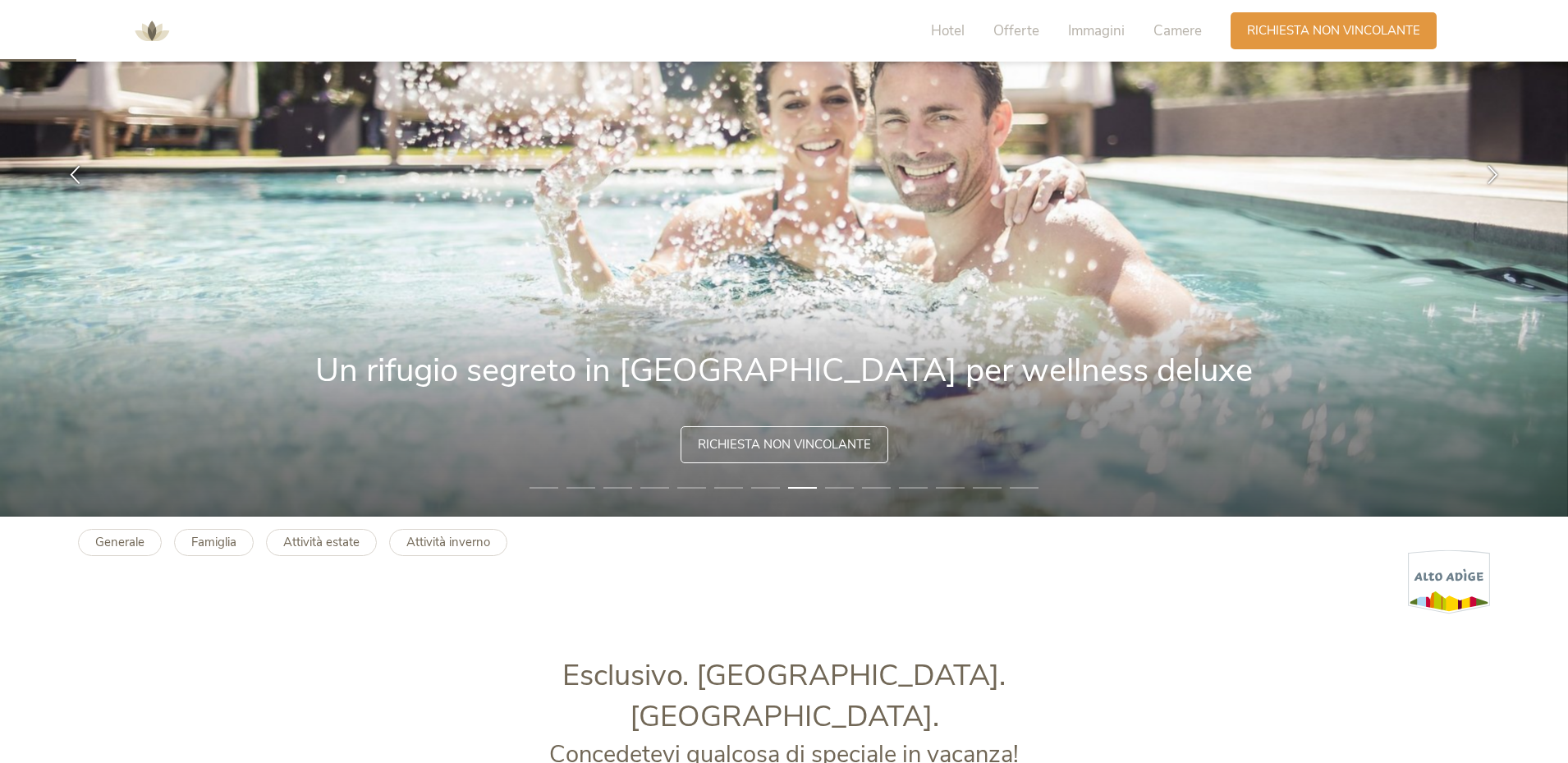
click at [841, 486] on li "9" at bounding box center [839, 487] width 29 height 16
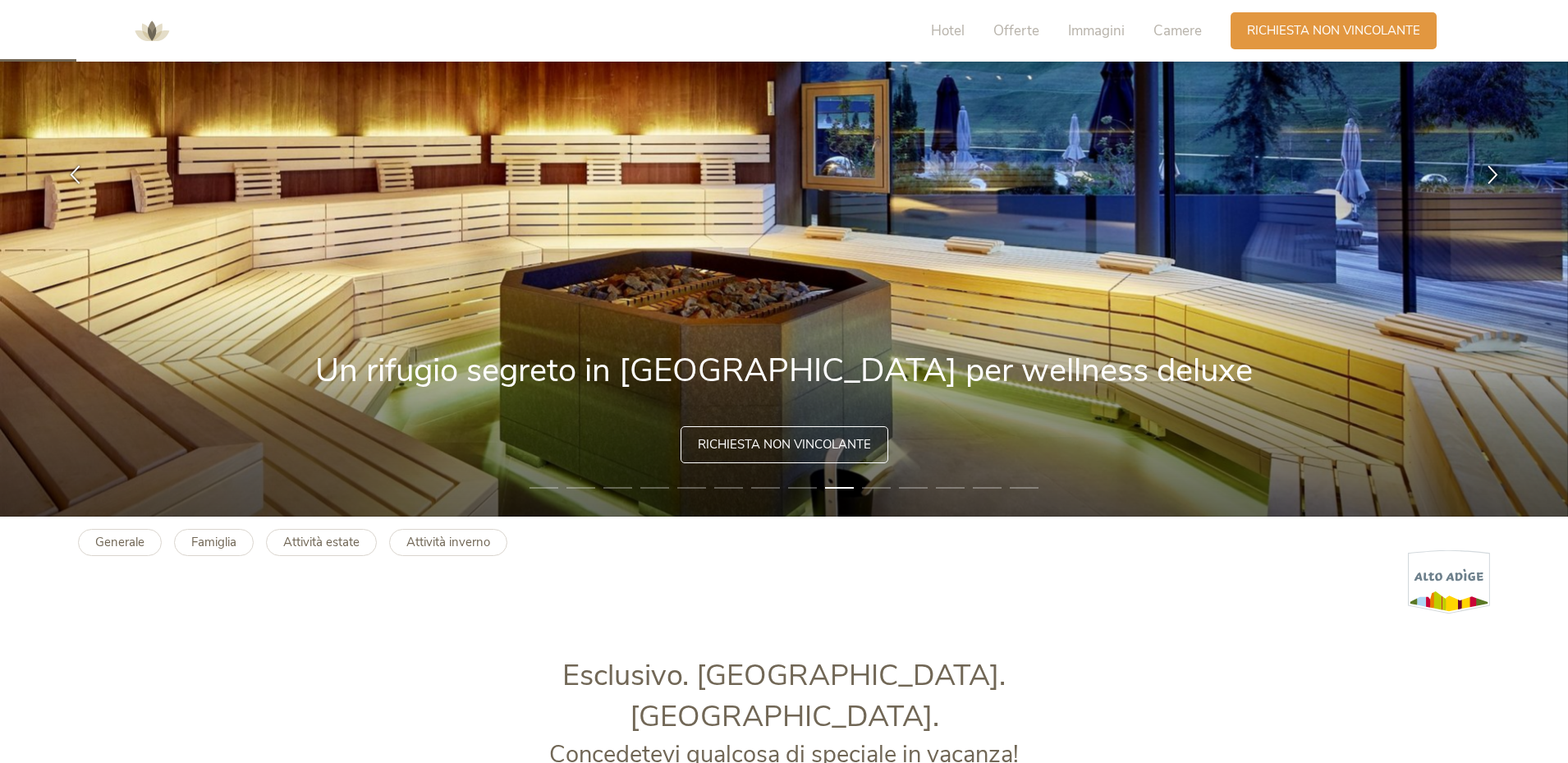
click at [875, 485] on li "10" at bounding box center [877, 487] width 29 height 16
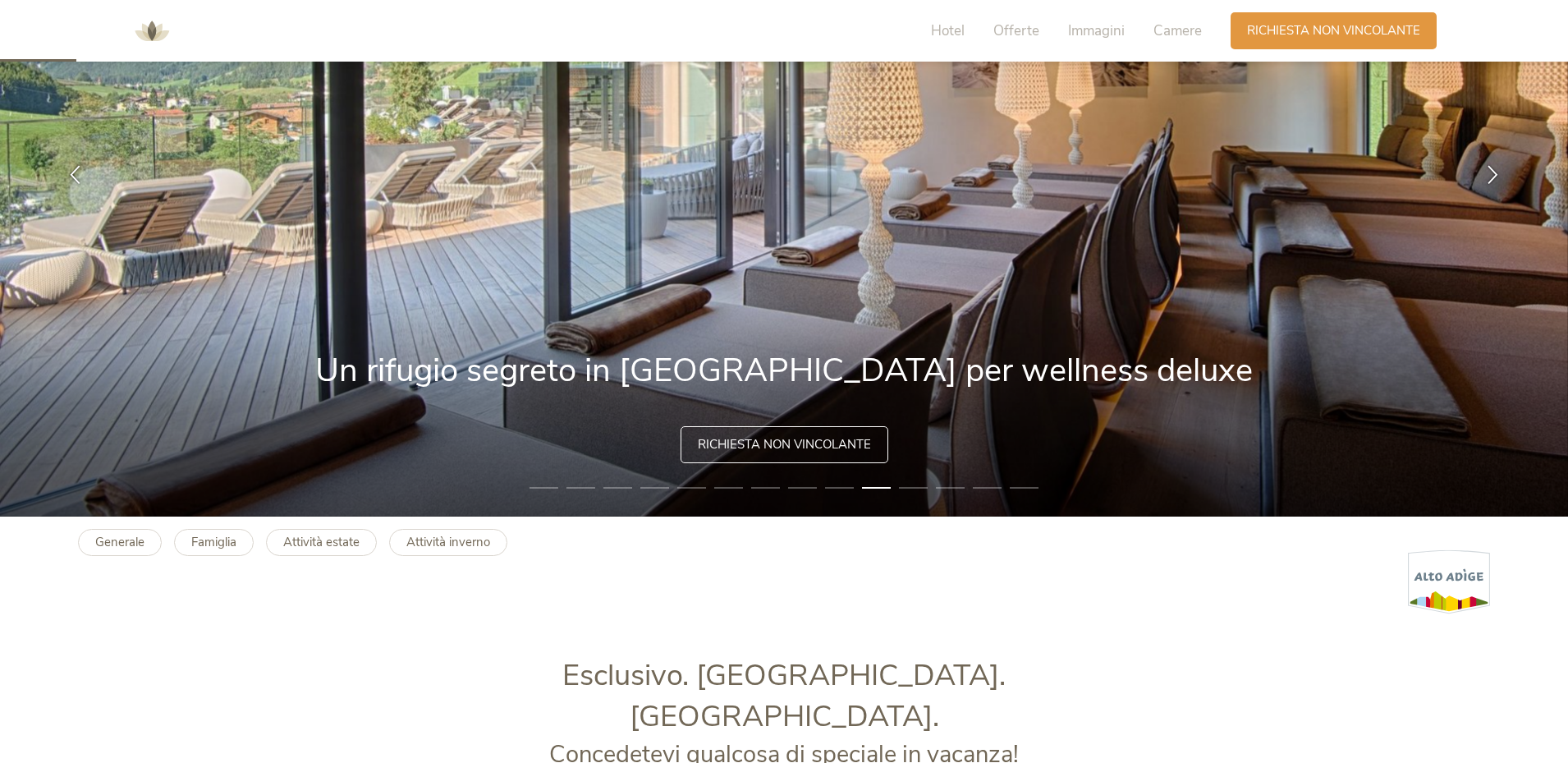
click at [678, 488] on li "5" at bounding box center [692, 487] width 29 height 16
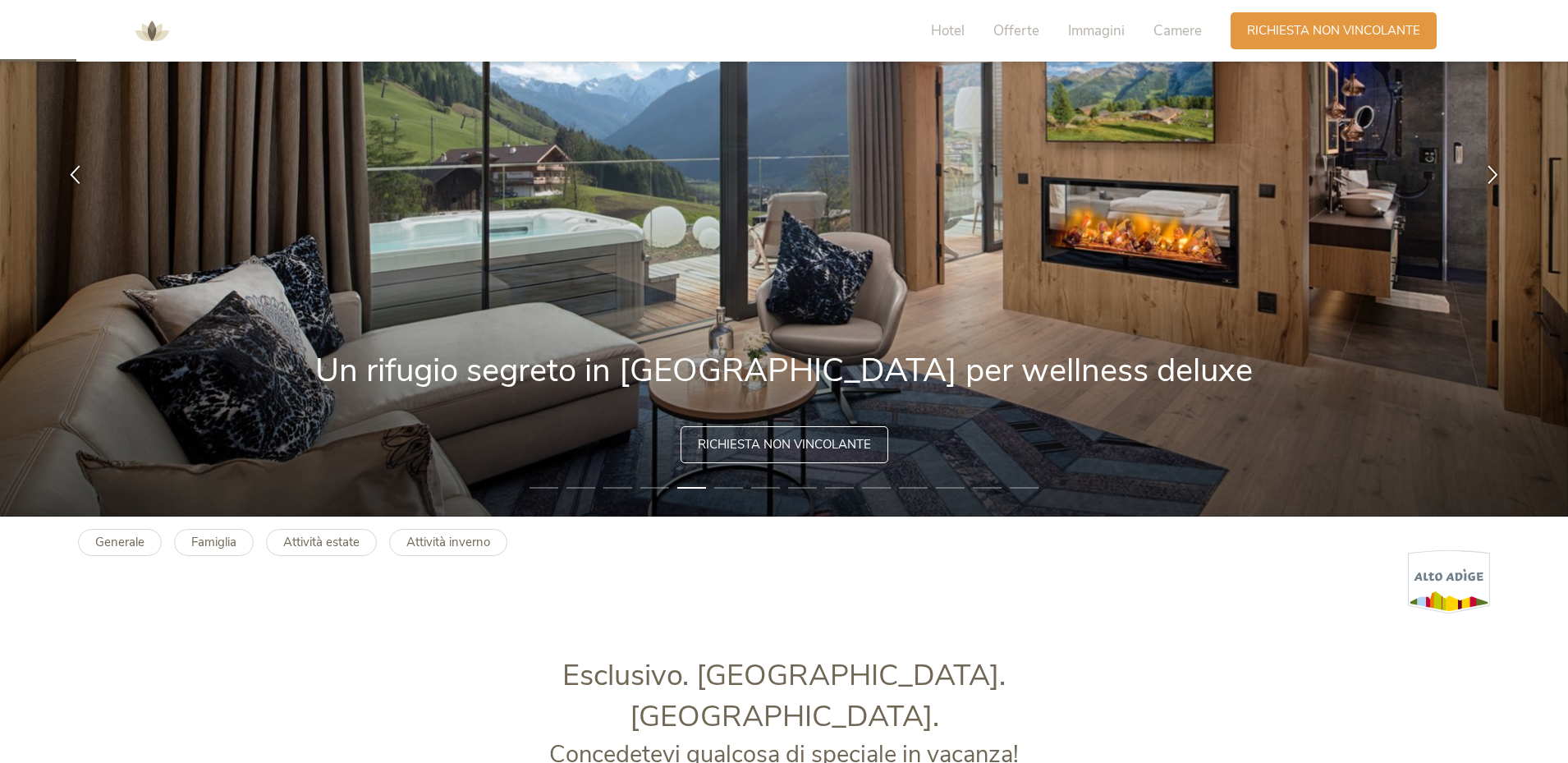
click at [647, 486] on li "4" at bounding box center [655, 487] width 29 height 16
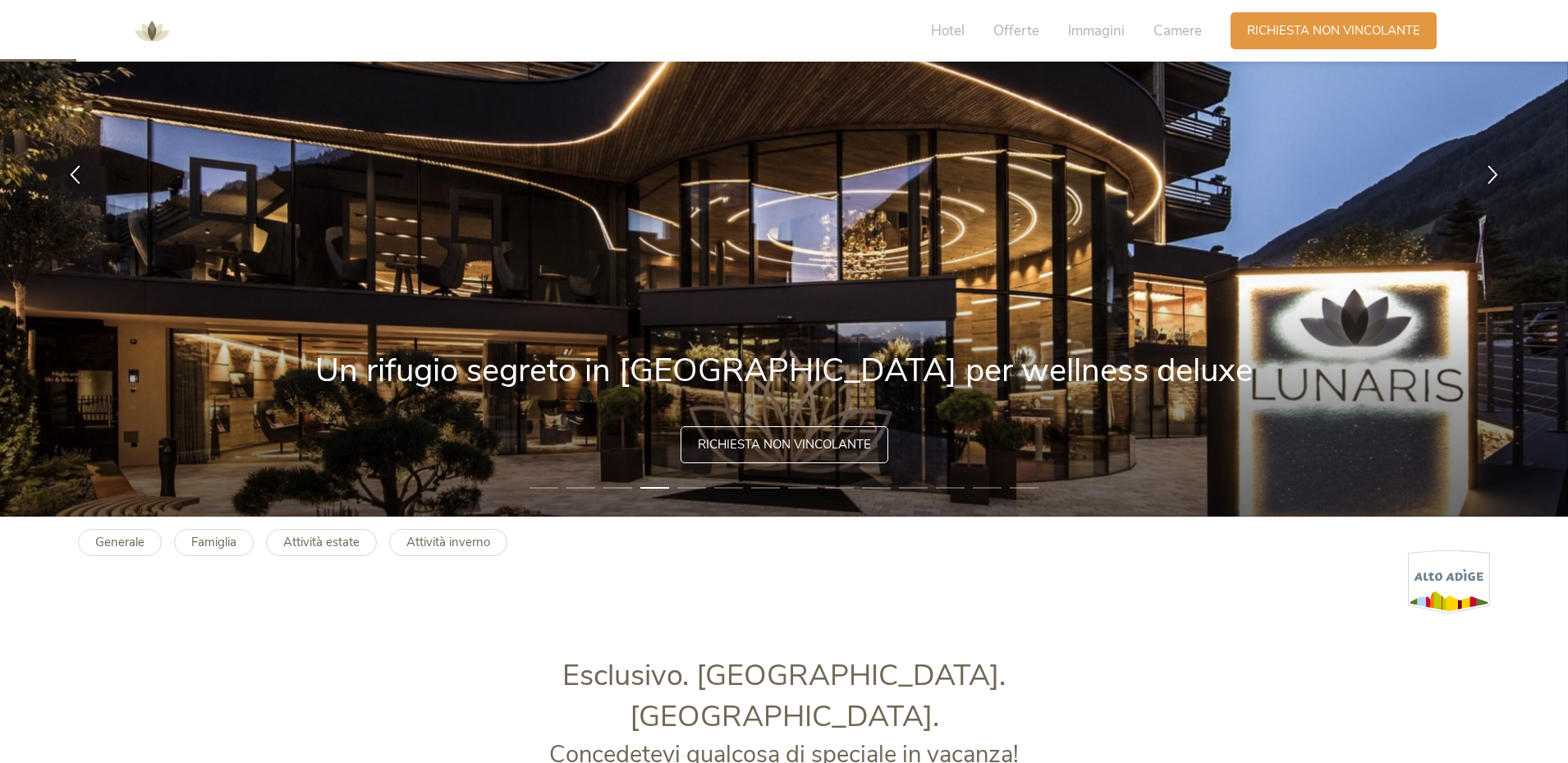
click at [608, 481] on li "3" at bounding box center [618, 487] width 29 height 16
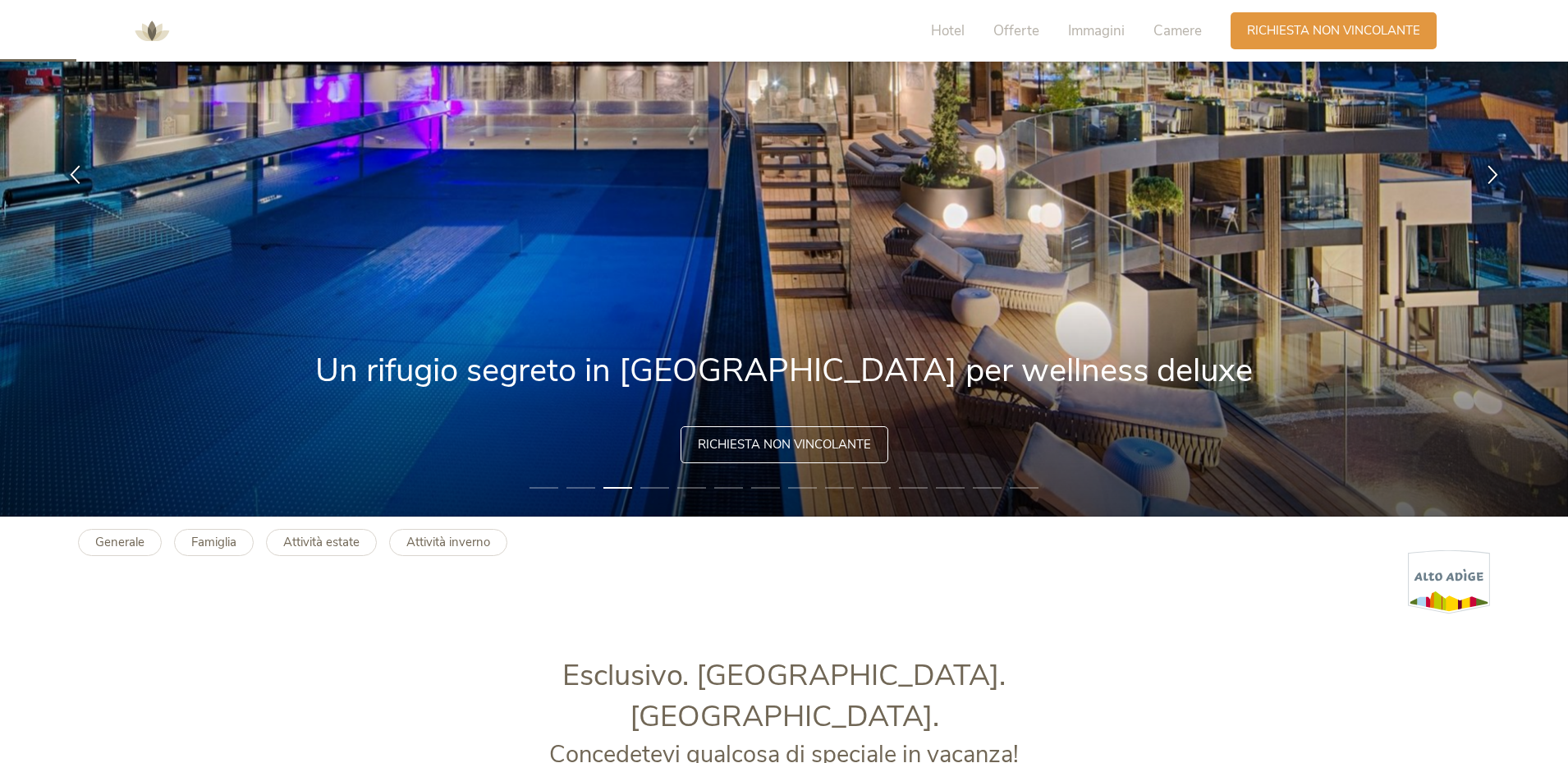
click at [568, 489] on li "2" at bounding box center [581, 487] width 29 height 16
click at [575, 487] on li "2" at bounding box center [581, 487] width 29 height 16
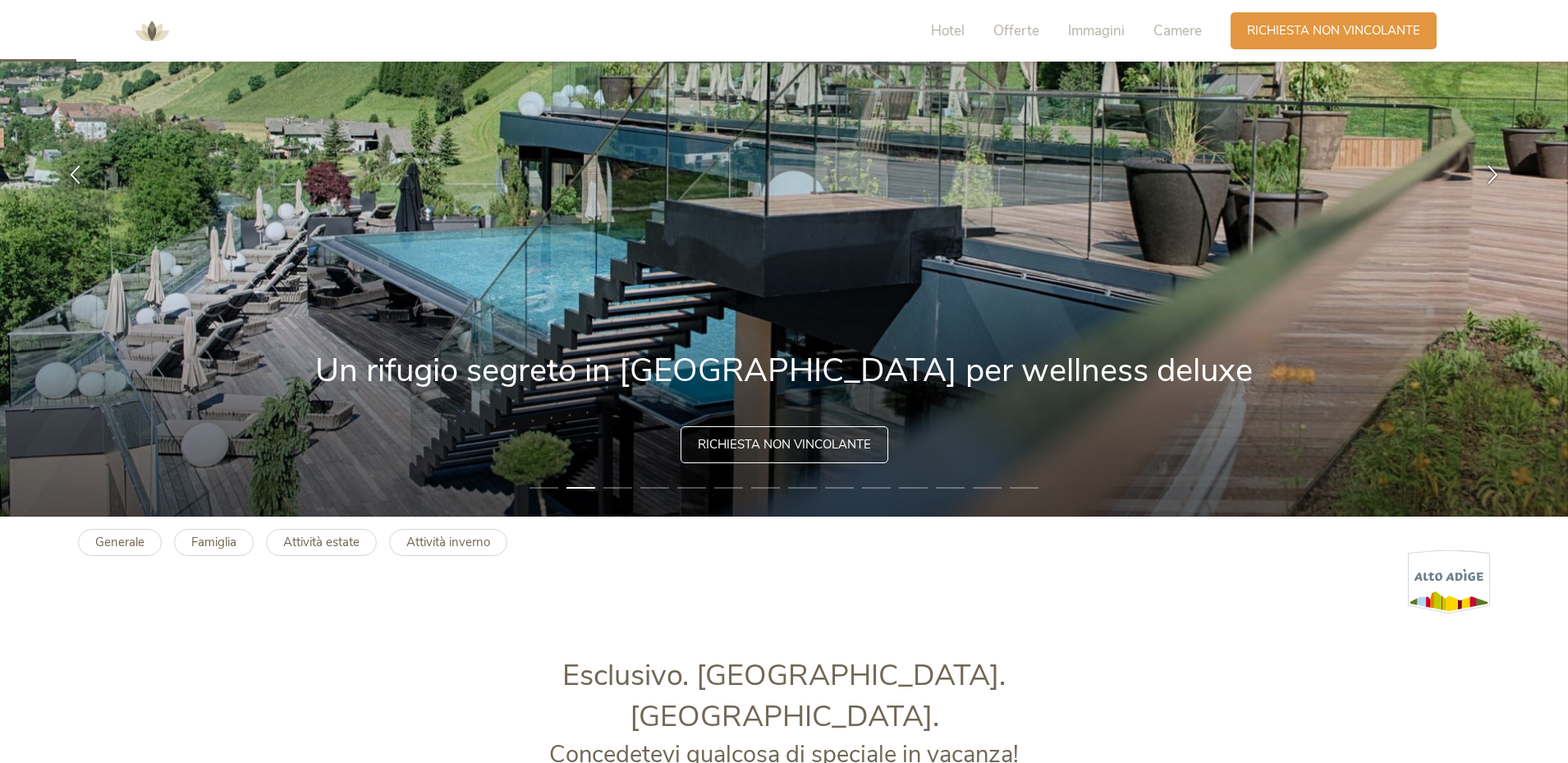
click at [547, 486] on li "1" at bounding box center [545, 487] width 29 height 16
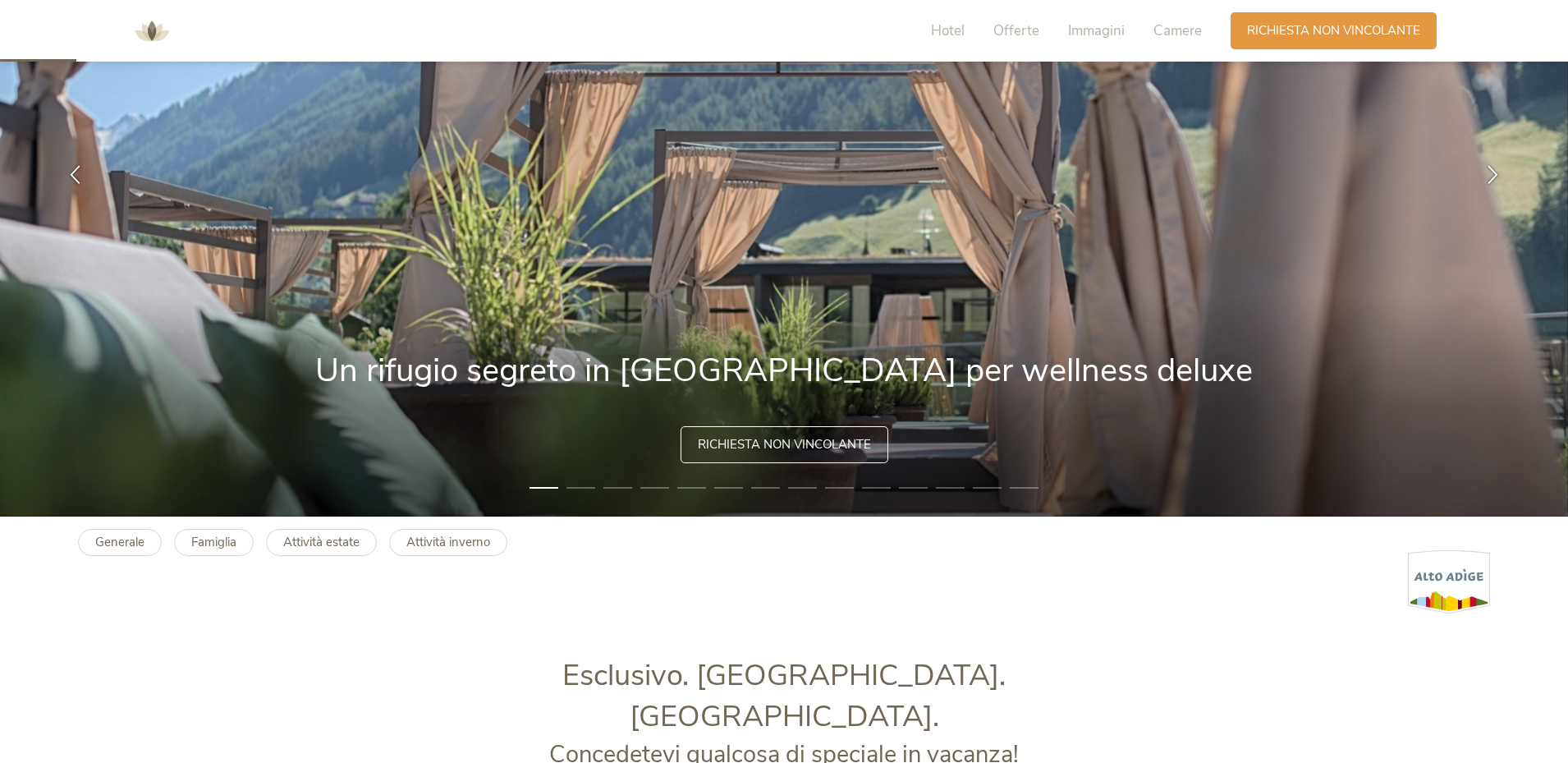
click at [654, 490] on li "4" at bounding box center [655, 487] width 29 height 16
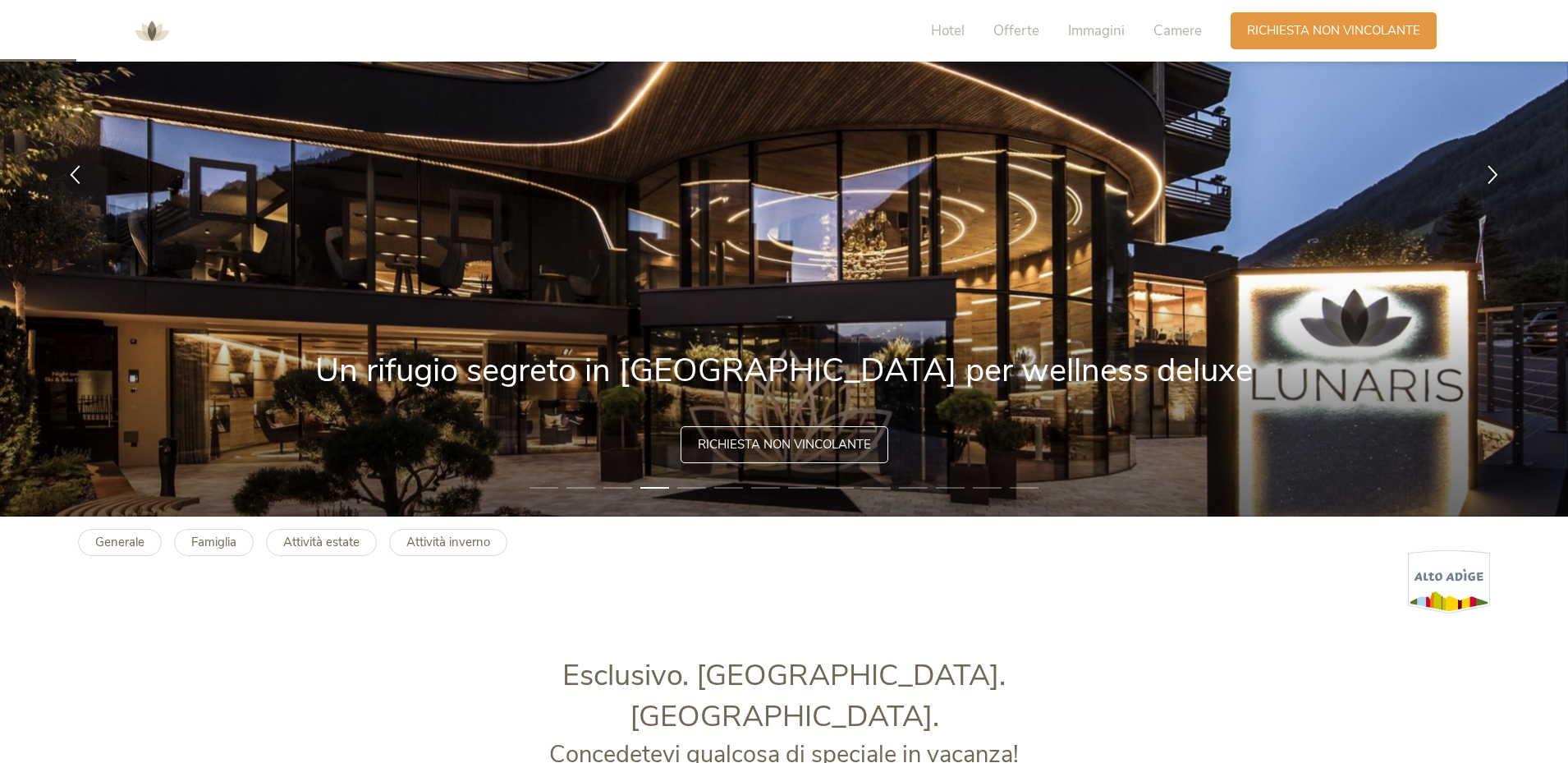
click at [615, 490] on li "3" at bounding box center [618, 487] width 29 height 16
click at [615, 486] on li "3" at bounding box center [618, 487] width 29 height 16
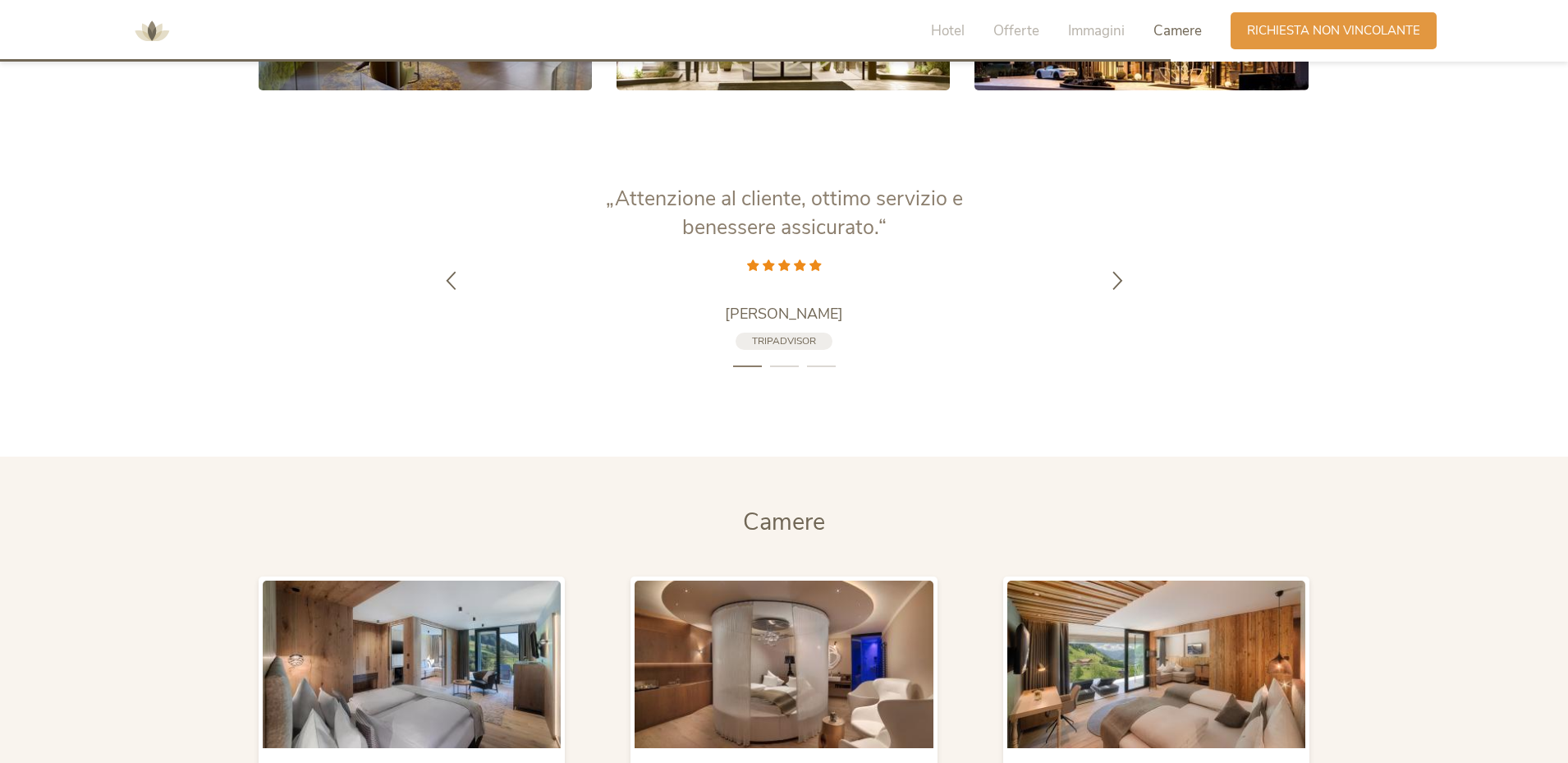
scroll to position [3776, 0]
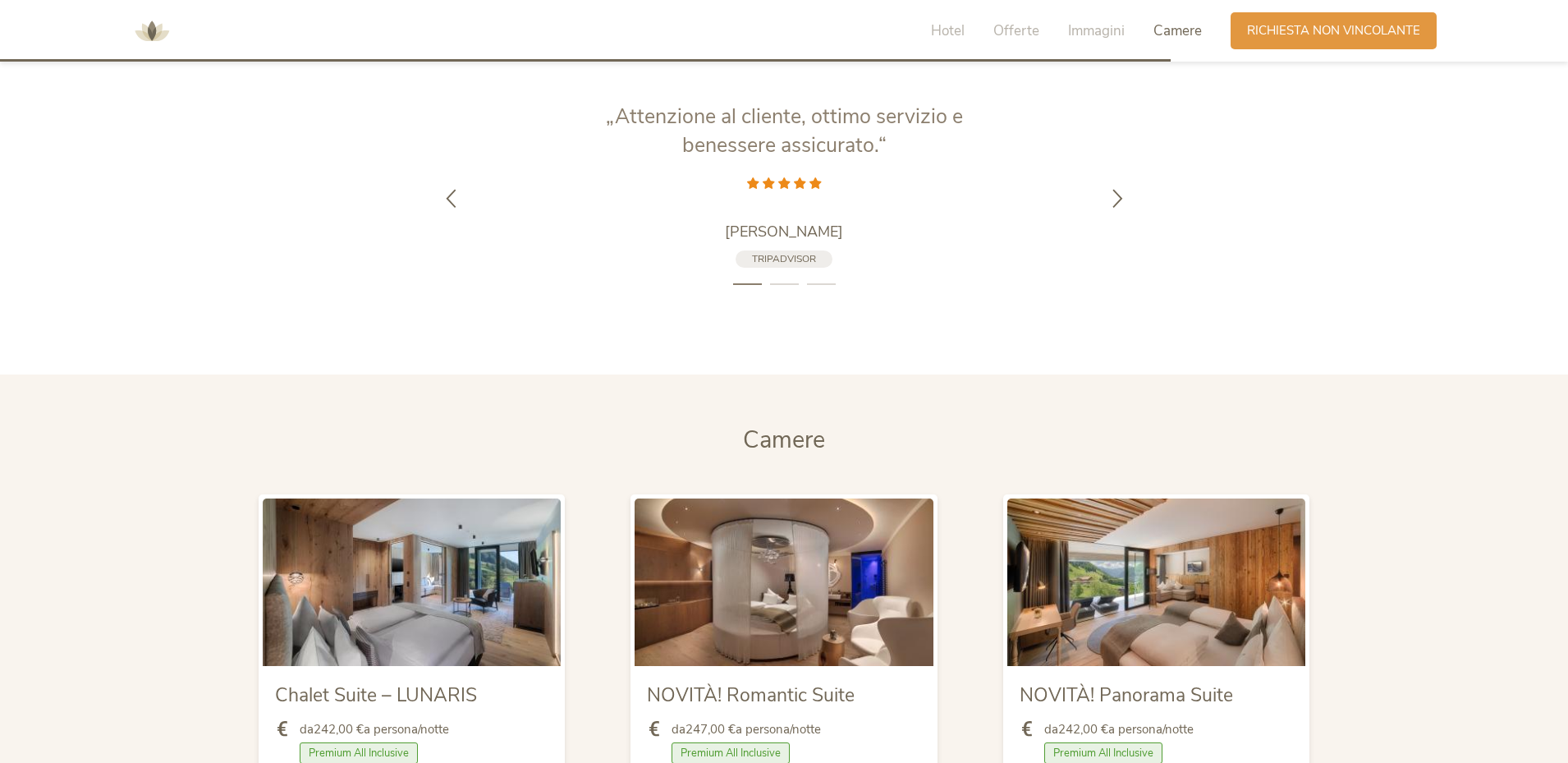
click at [735, 555] on img at bounding box center [784, 582] width 298 height 168
click at [788, 530] on img at bounding box center [784, 582] width 298 height 168
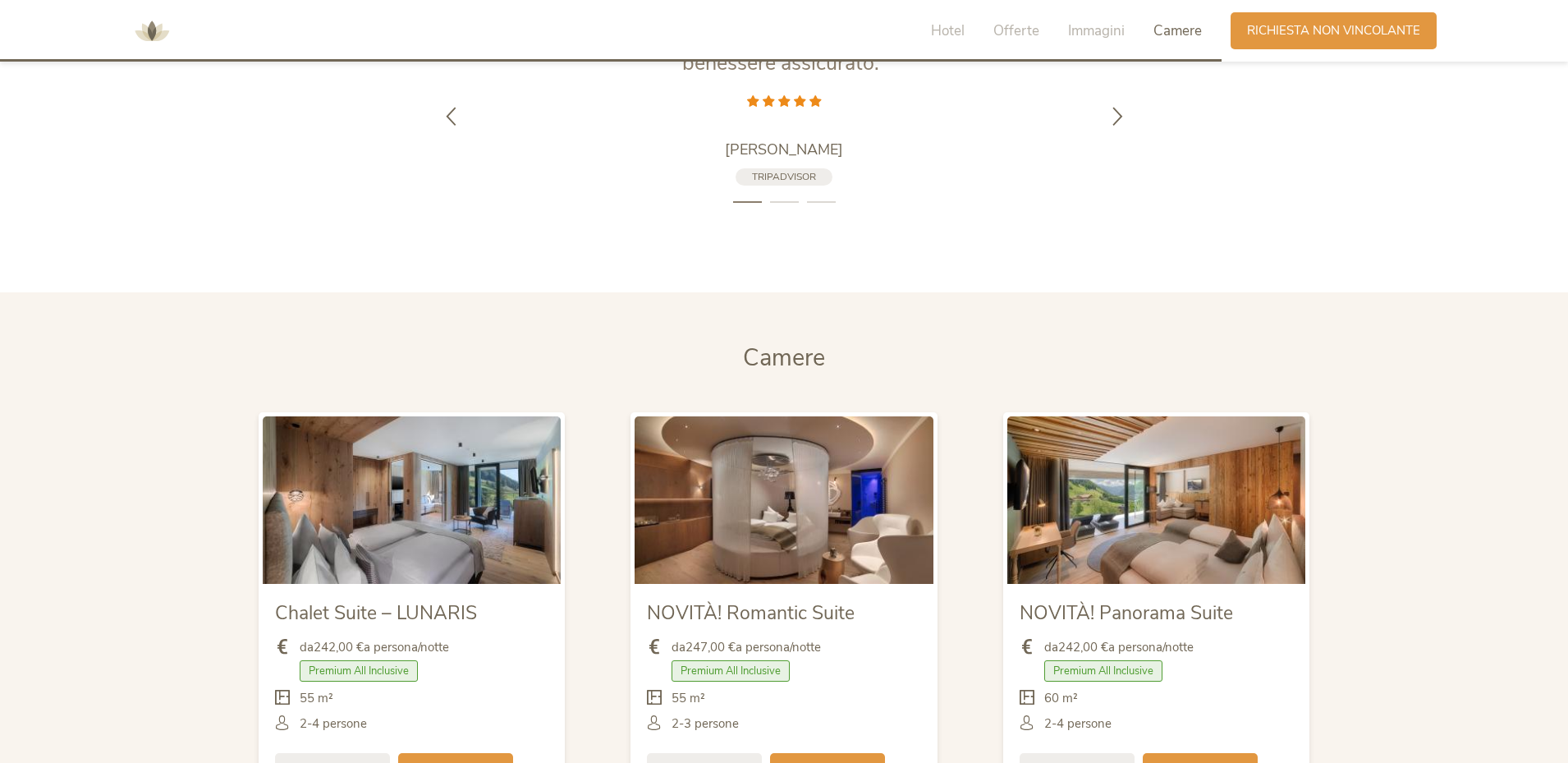
scroll to position [3940, 0]
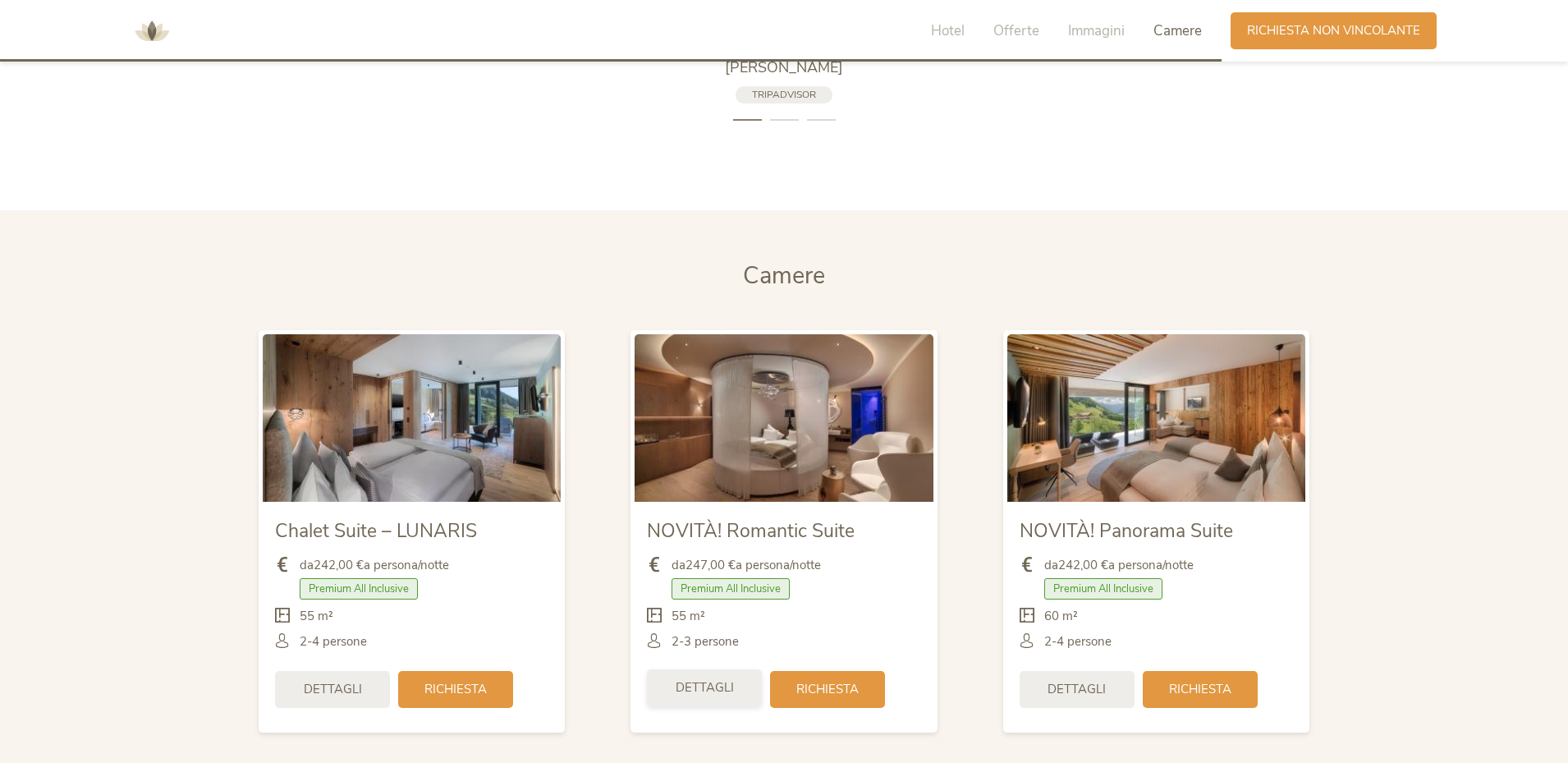
click at [679, 679] on span "Dettagli" at bounding box center [704, 688] width 58 height 17
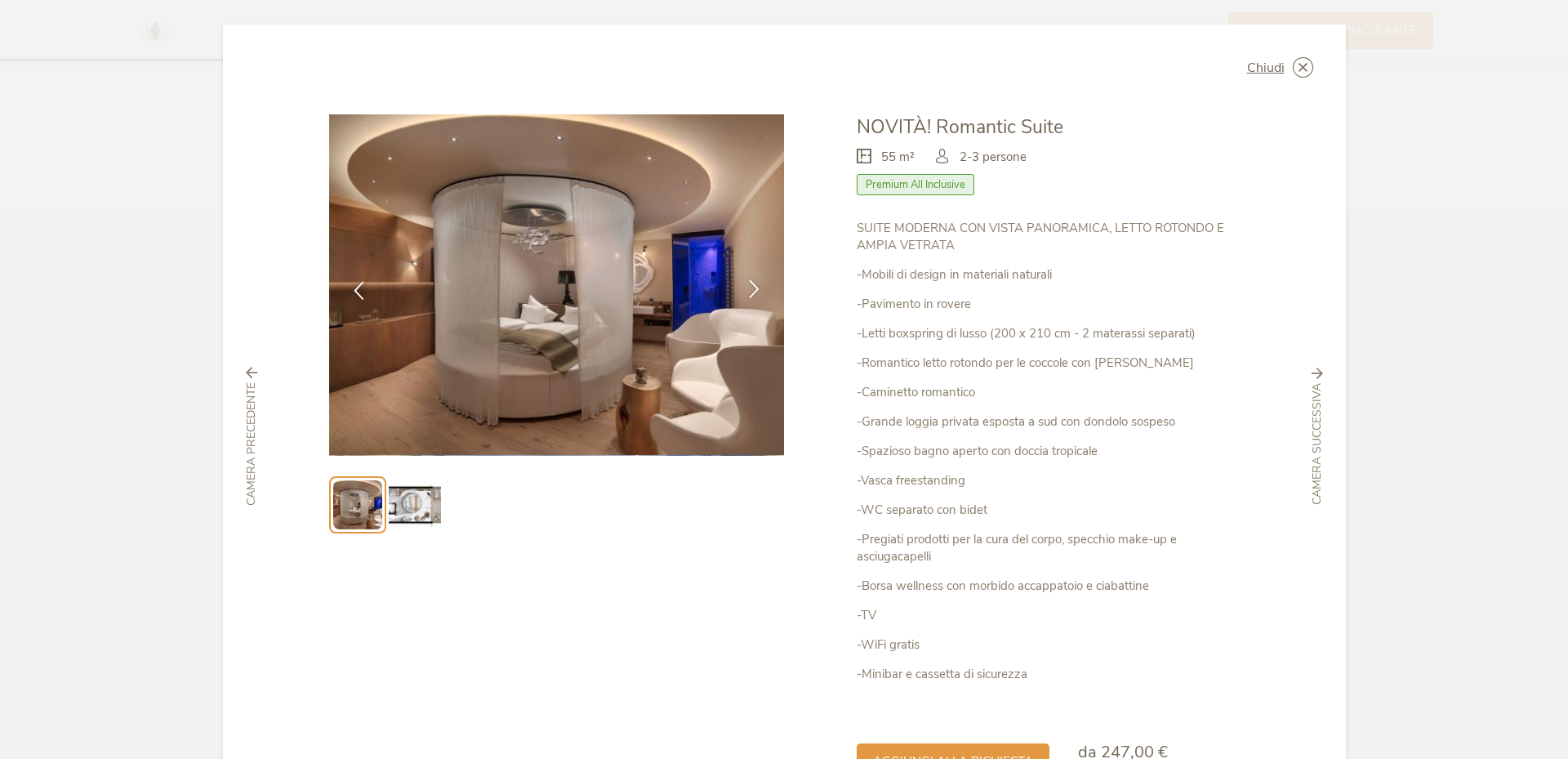
click at [748, 290] on icon at bounding box center [754, 288] width 19 height 19
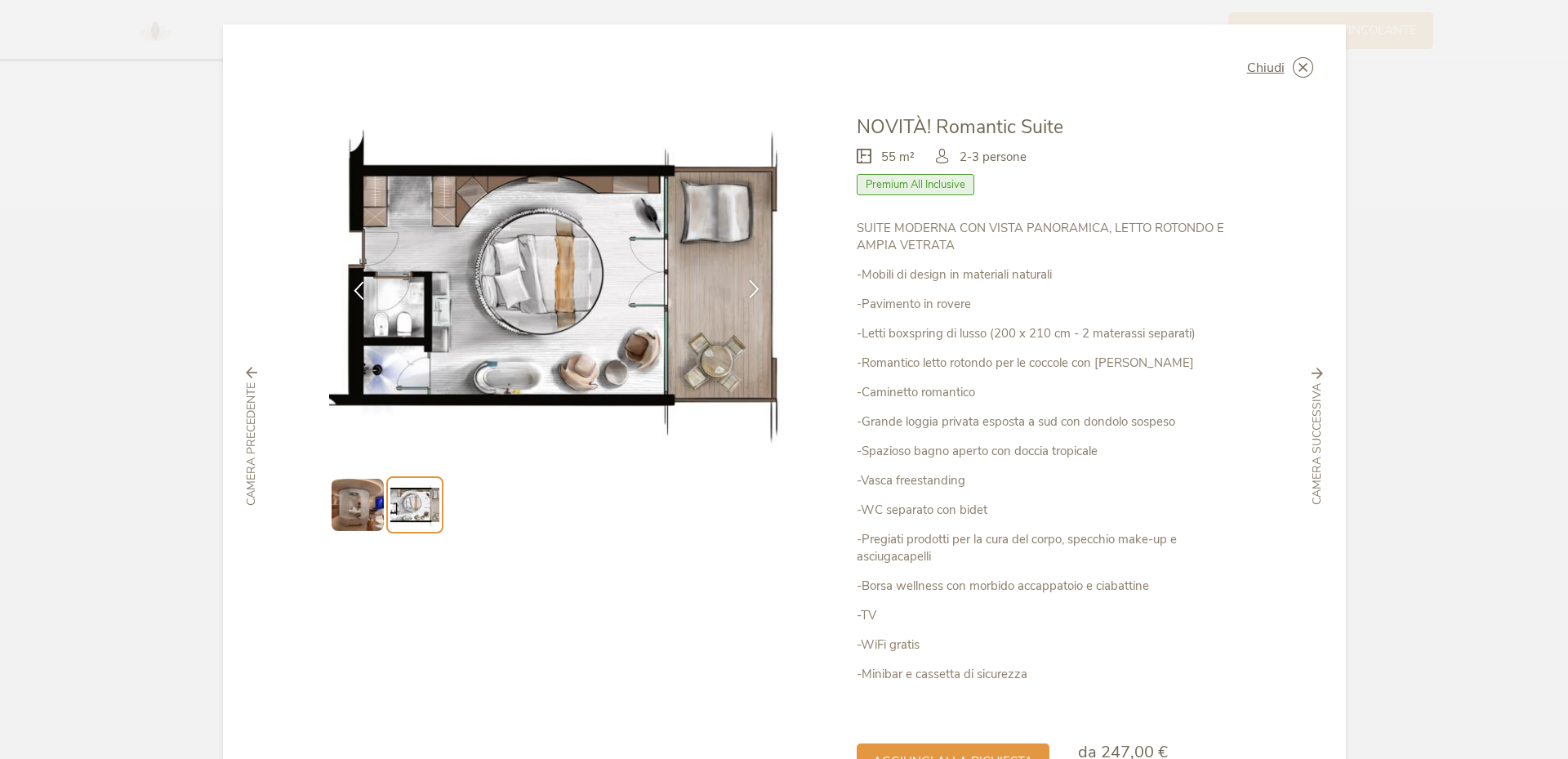
click at [748, 290] on icon at bounding box center [754, 288] width 19 height 19
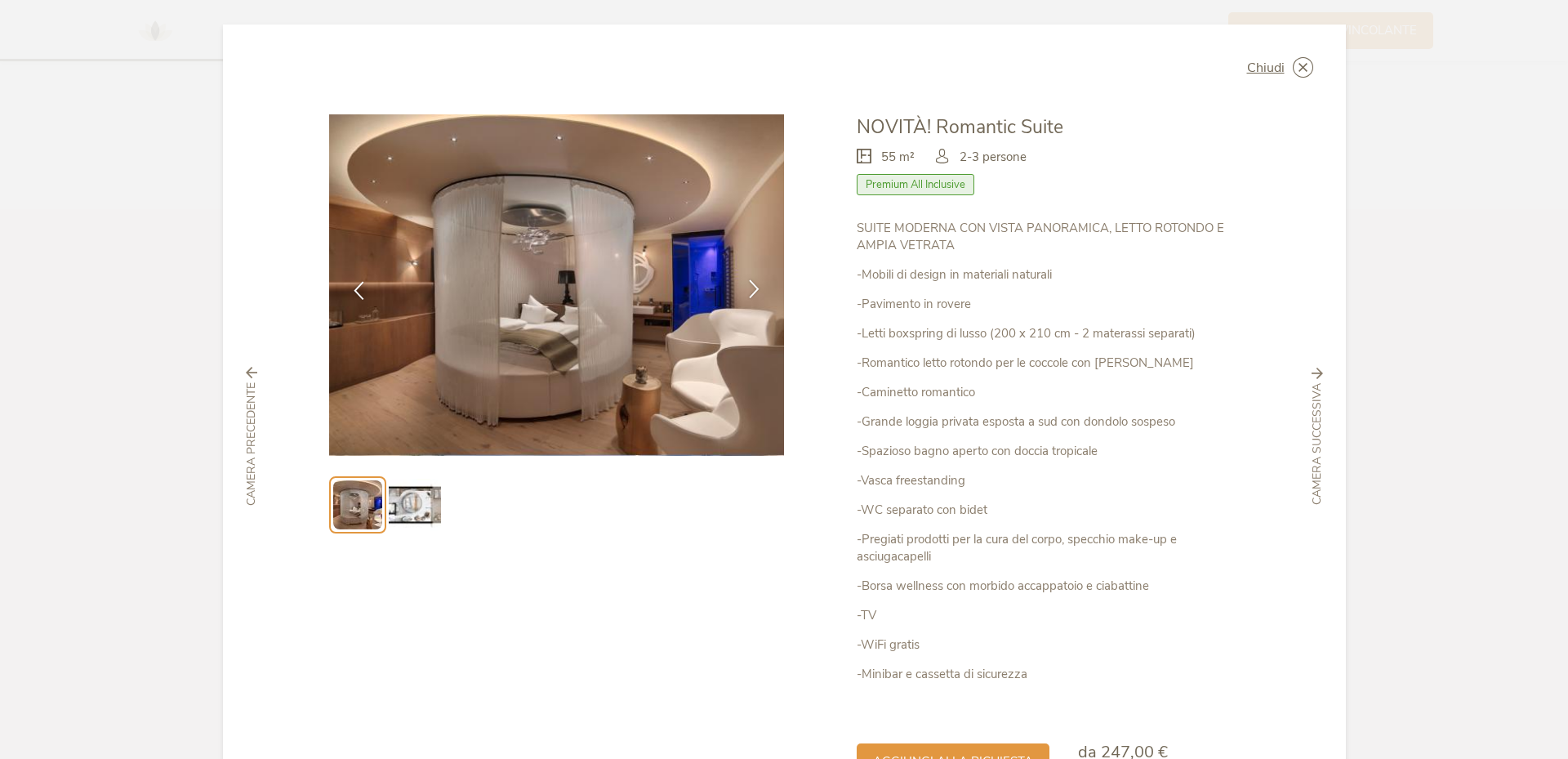
click at [748, 290] on icon at bounding box center [754, 288] width 19 height 19
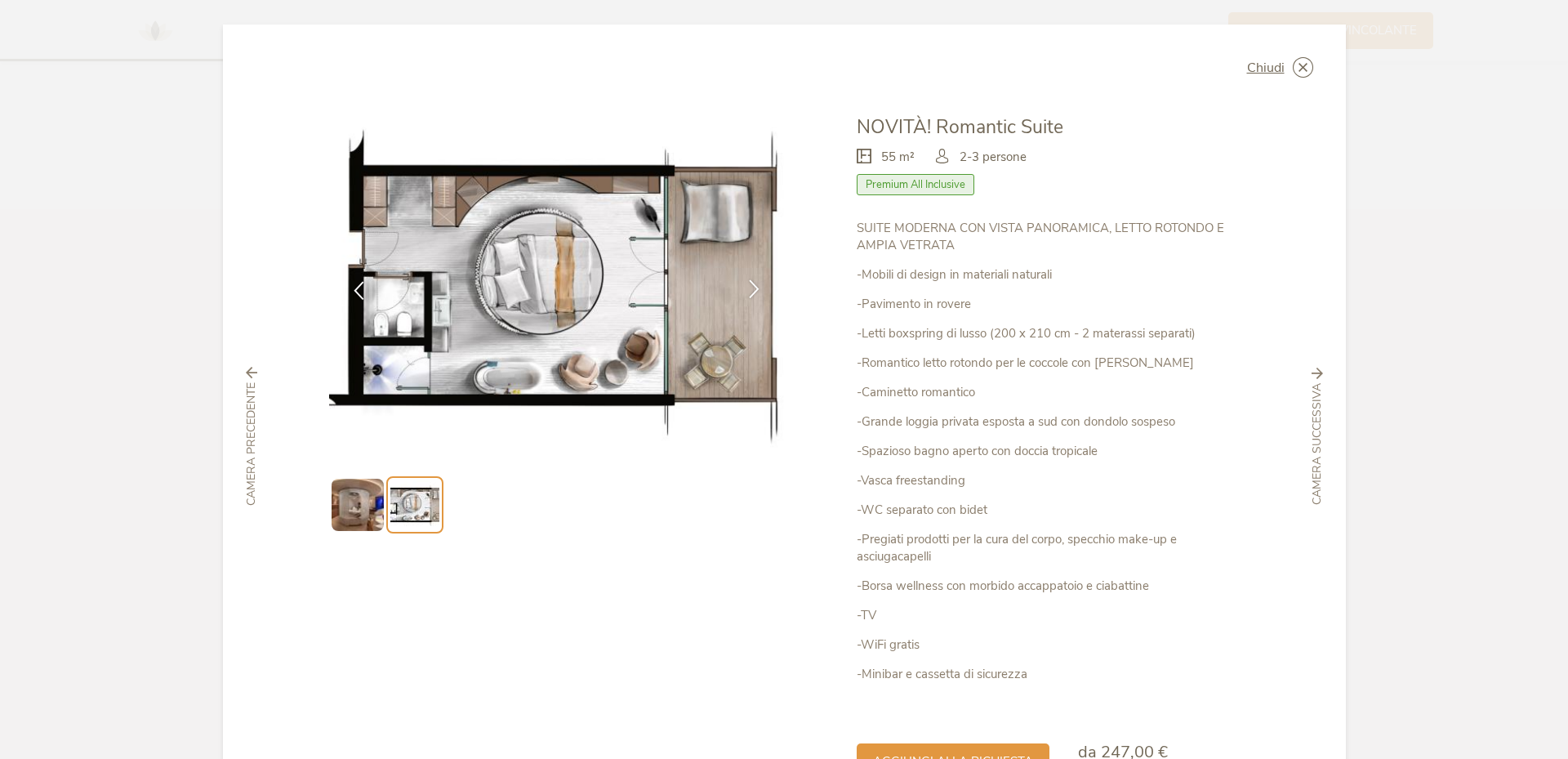
click at [748, 290] on icon at bounding box center [754, 288] width 19 height 19
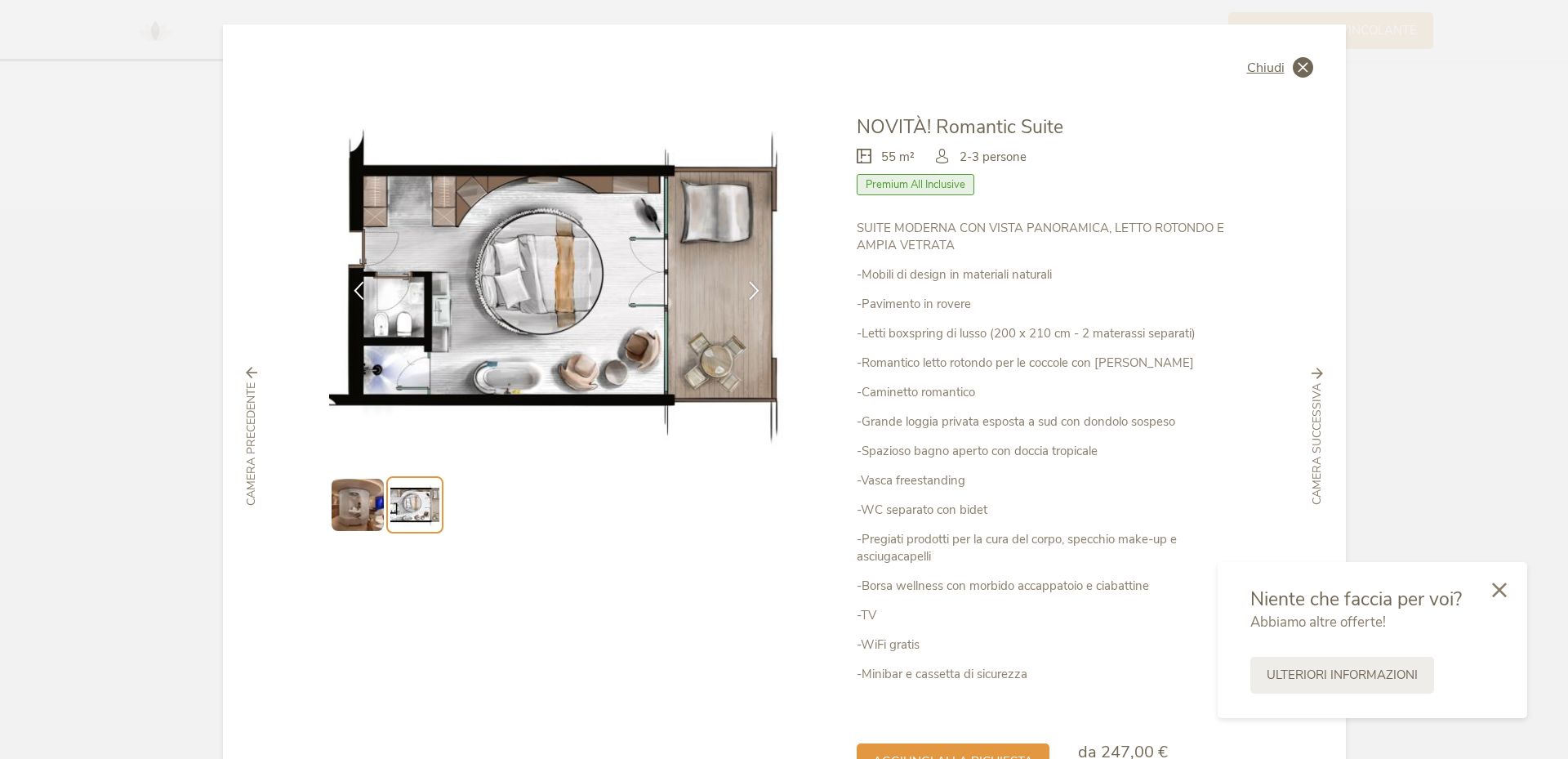
click at [1299, 67] on icon at bounding box center [1303, 67] width 20 height 20
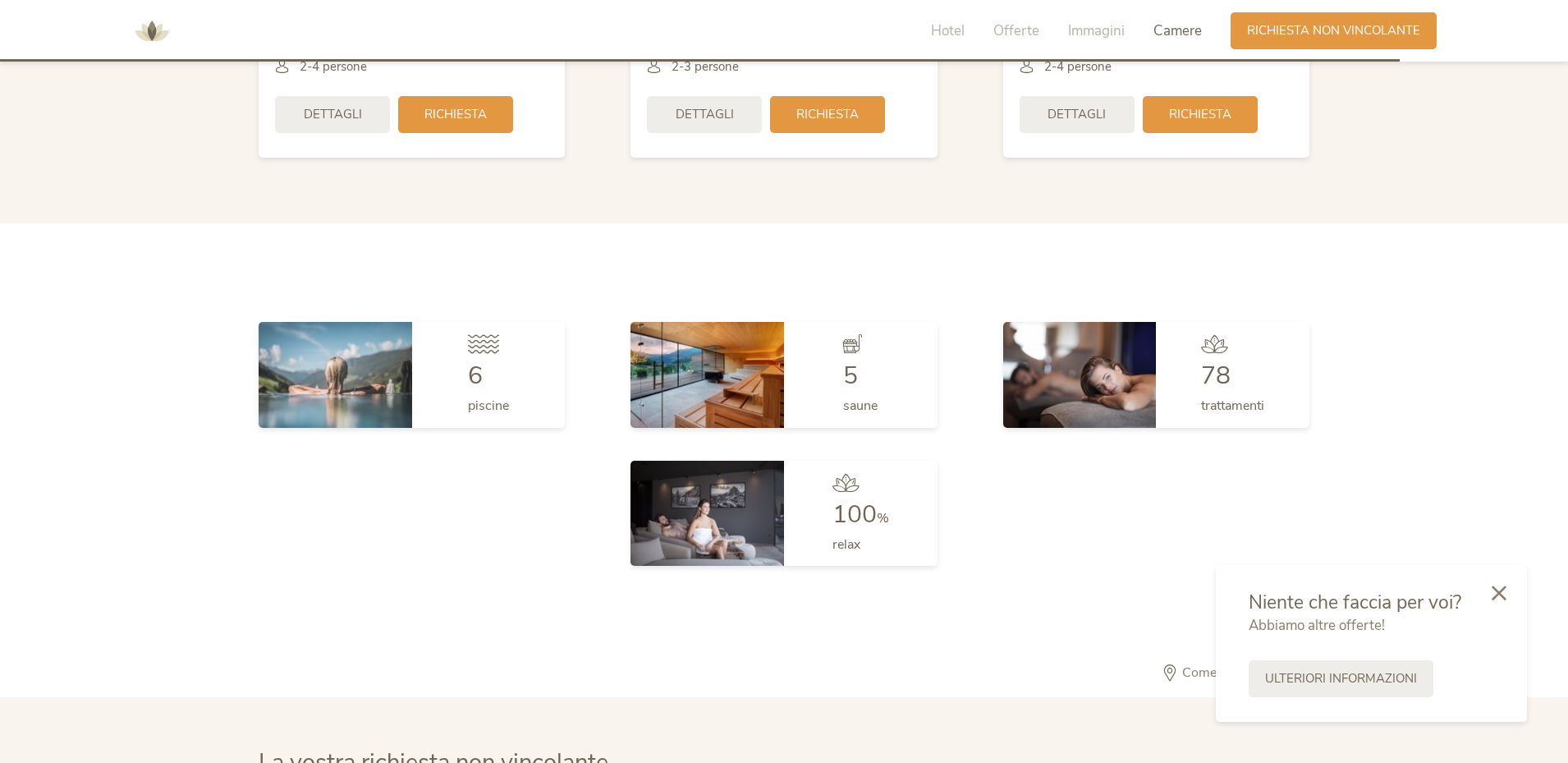
scroll to position [4351, 0]
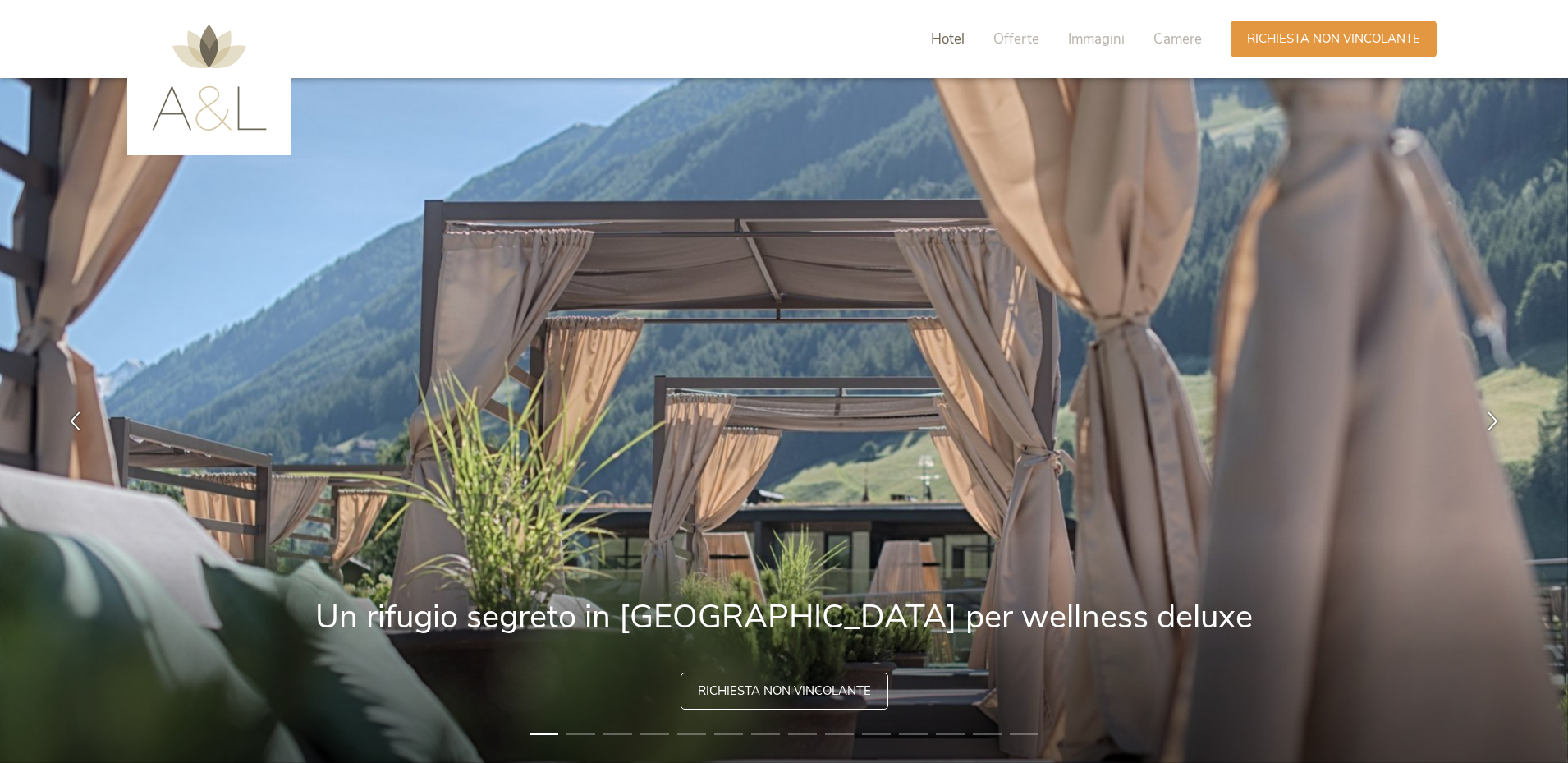
click at [961, 39] on span "Hotel" at bounding box center [947, 39] width 34 height 19
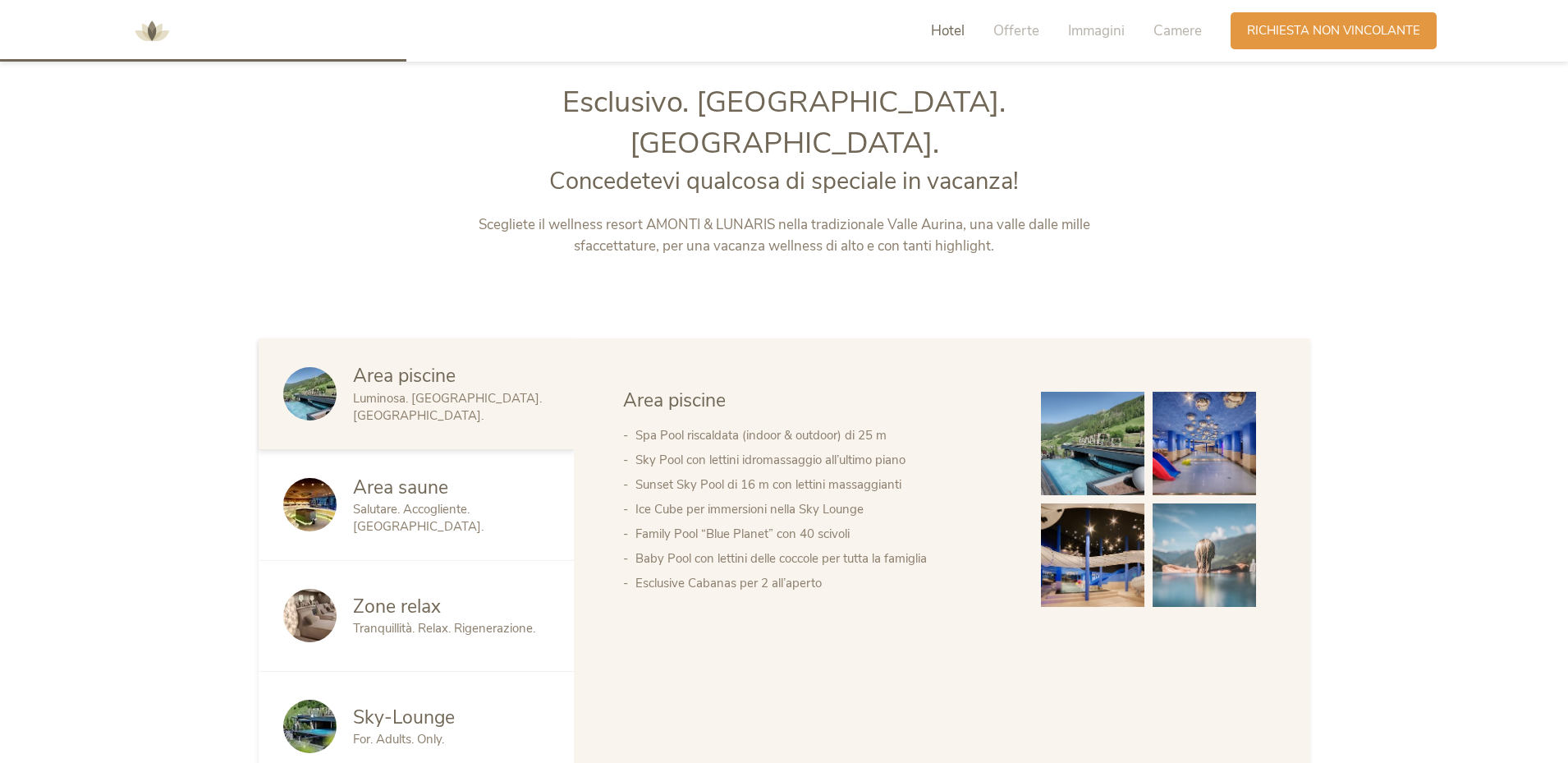
scroll to position [655, 0]
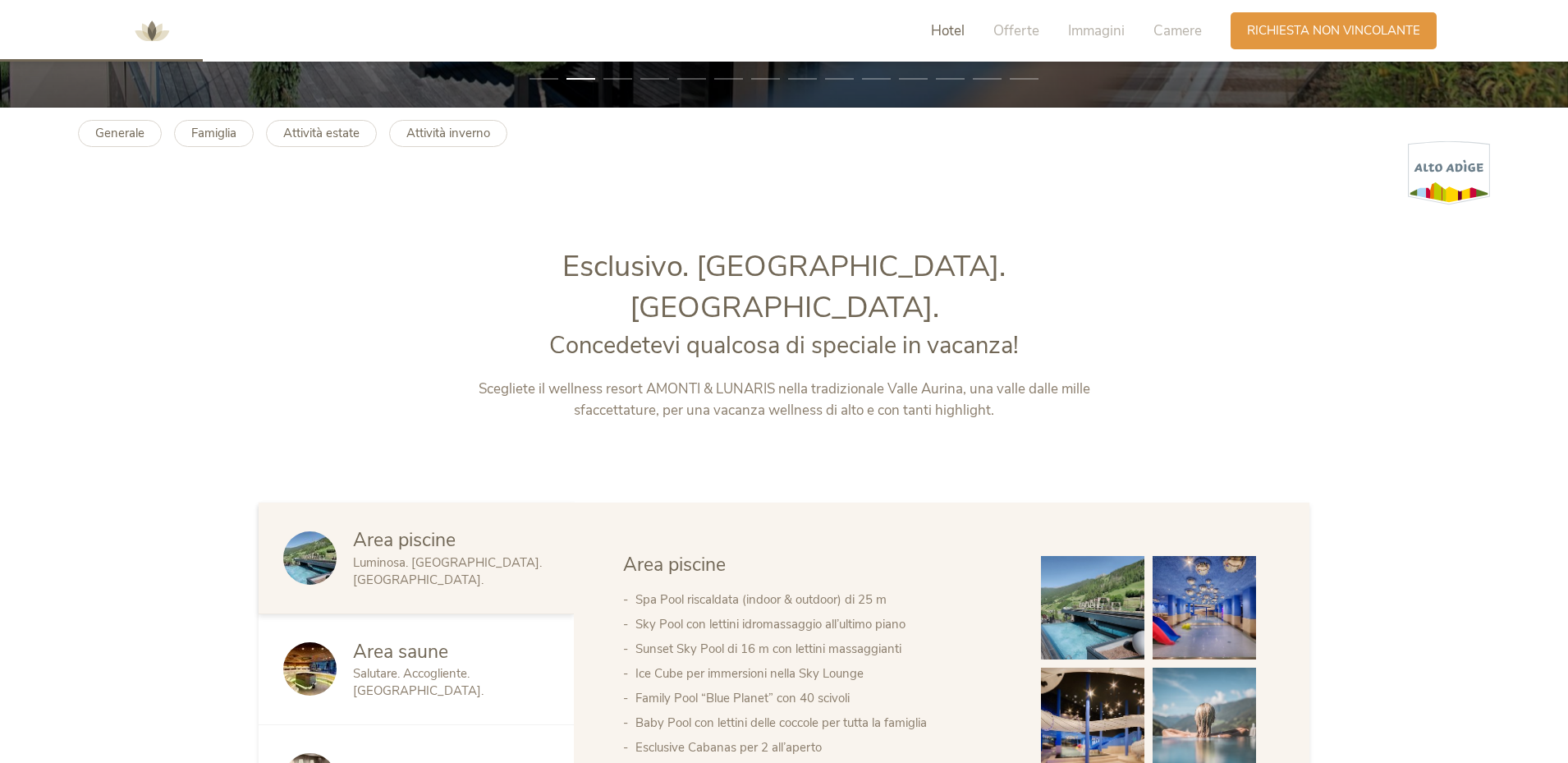
click at [941, 32] on span "Hotel" at bounding box center [947, 31] width 34 height 19
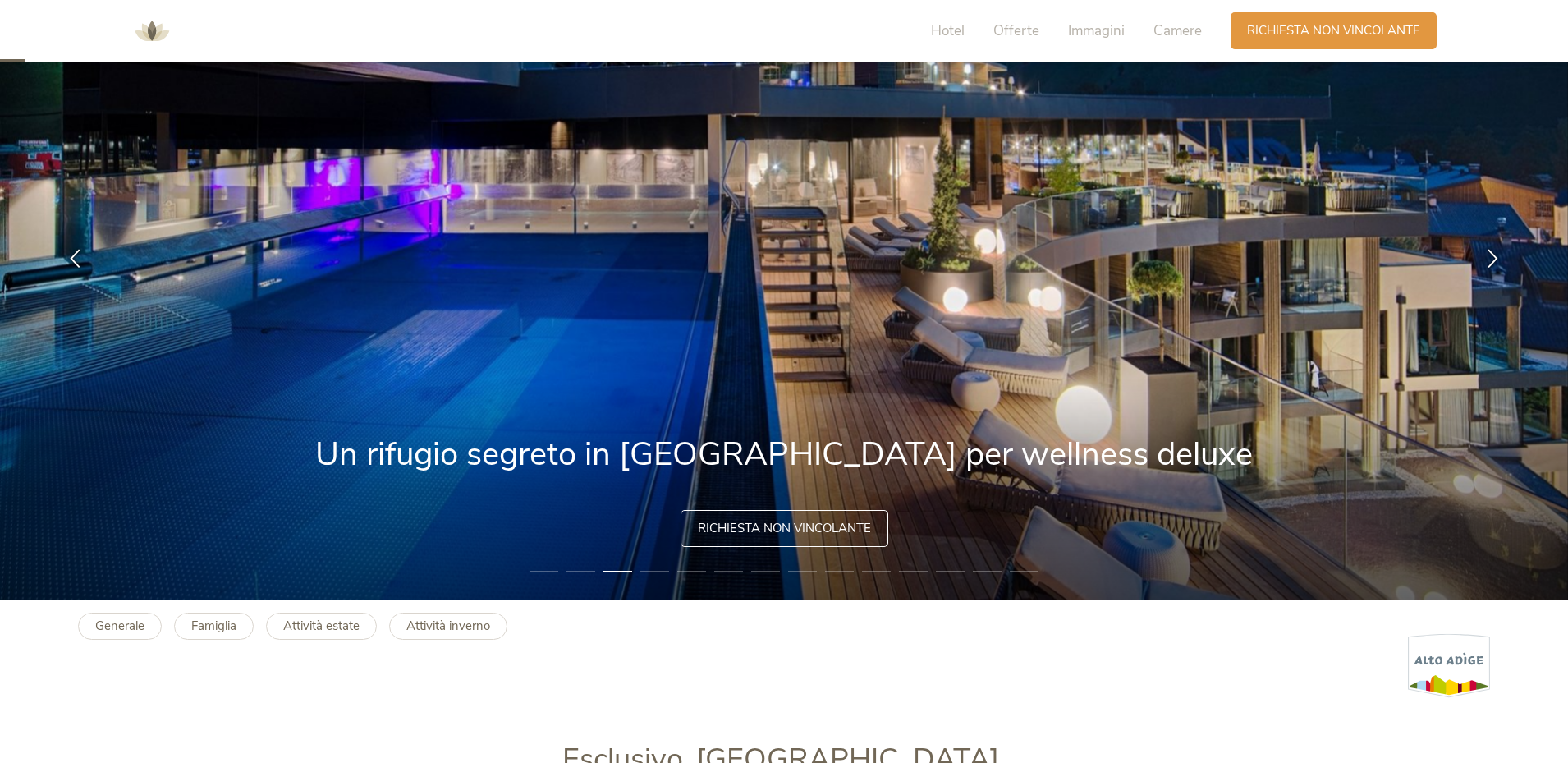
scroll to position [0, 0]
